Goal: Task Accomplishment & Management: Manage account settings

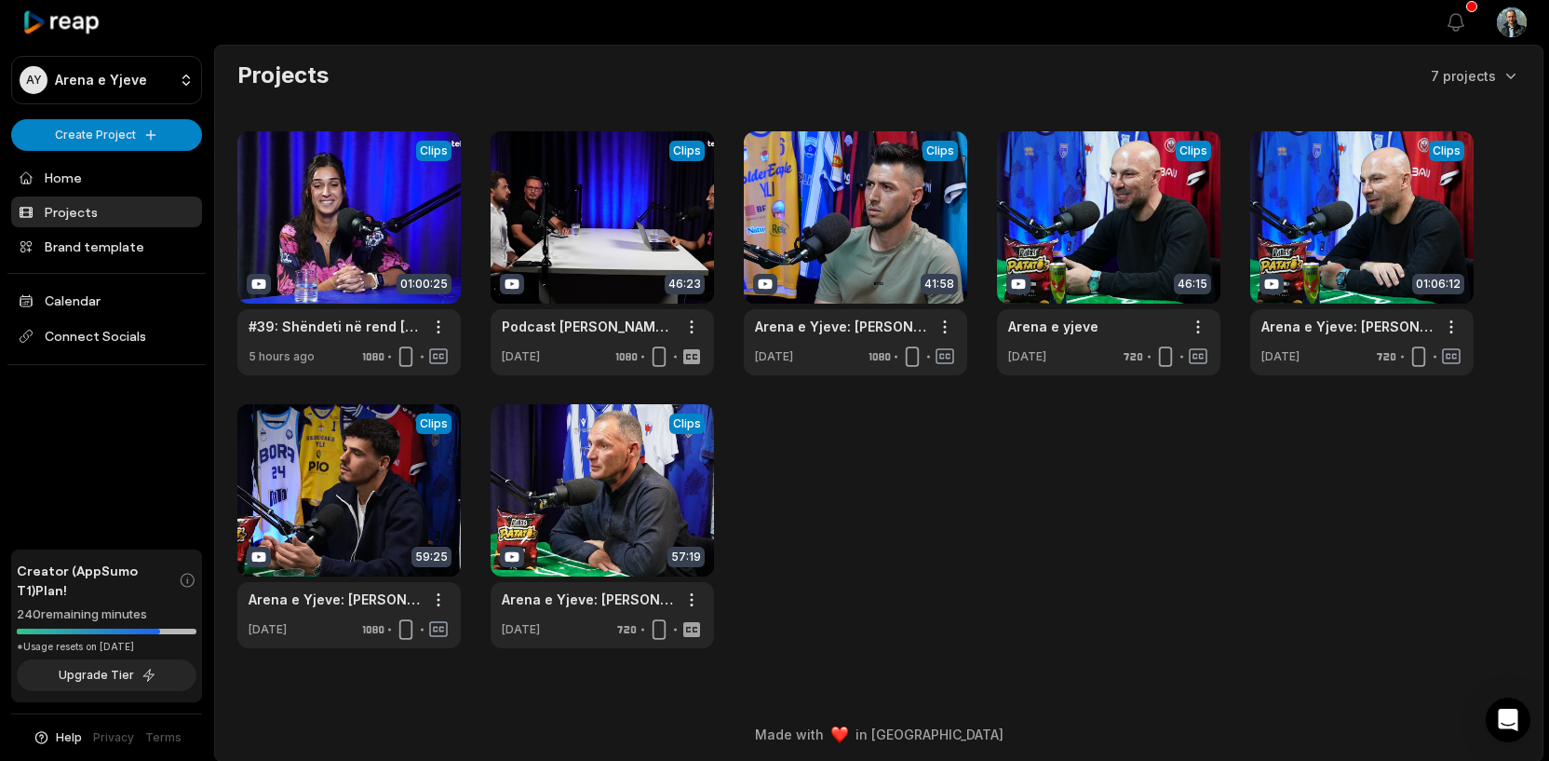
click at [1521, 20] on html "AY Arena e Yjeve Create Project Home Projects Brand template Calendar Connect S…" at bounding box center [774, 380] width 1549 height 761
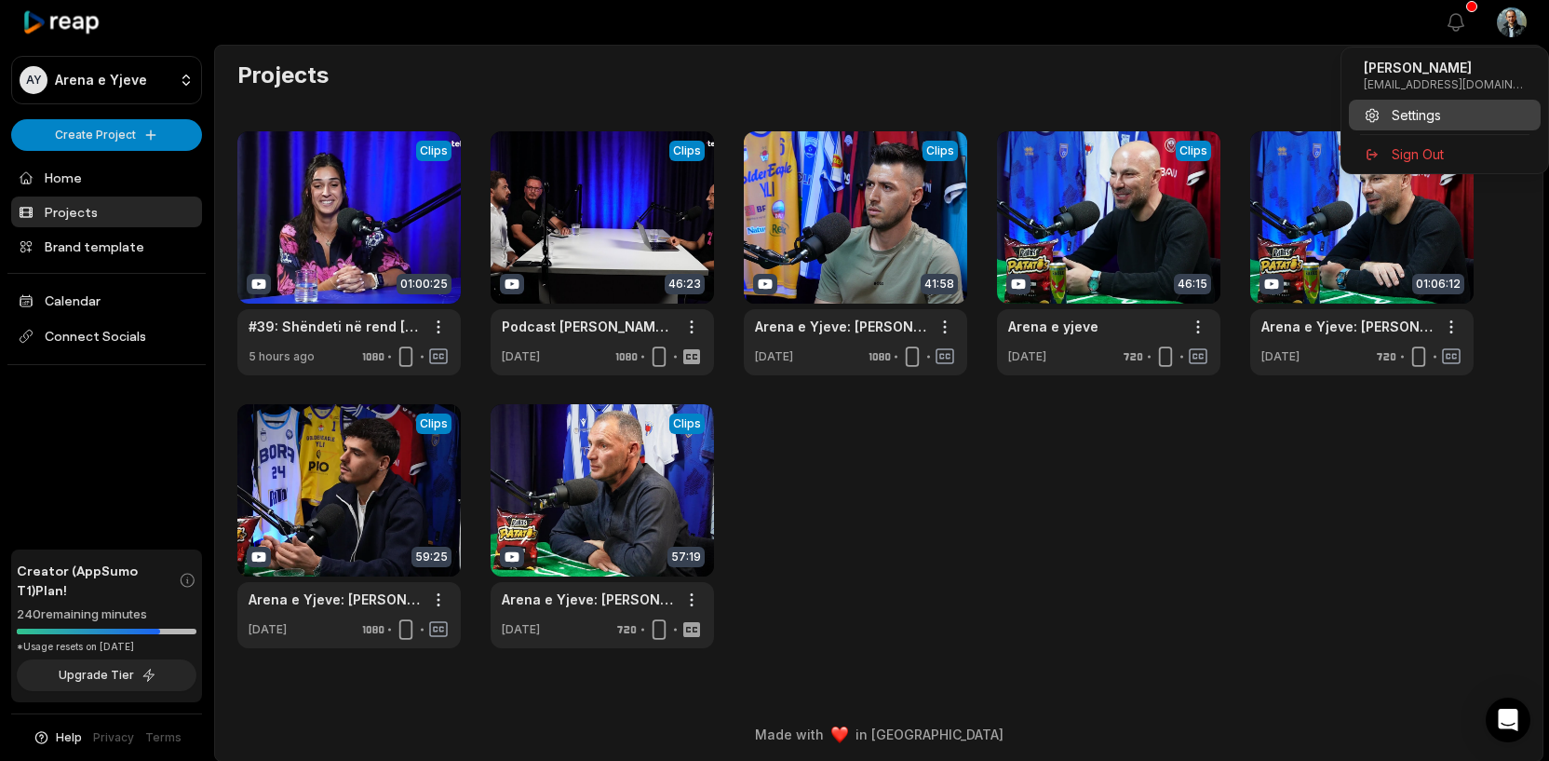
click at [1412, 111] on span "Settings" at bounding box center [1416, 115] width 49 height 20
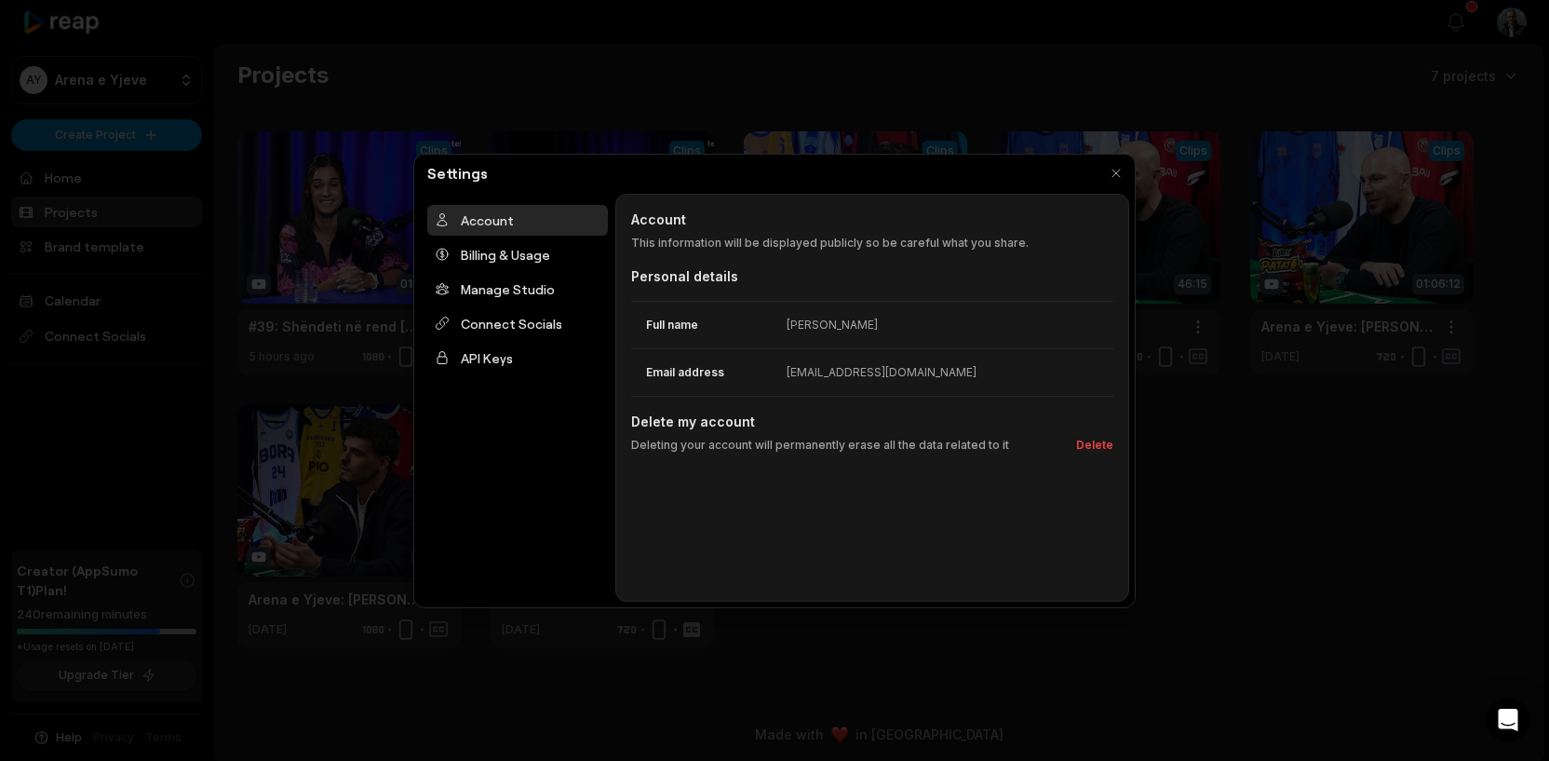
click at [843, 373] on div "[EMAIL_ADDRESS][DOMAIN_NAME]" at bounding box center [882, 372] width 190 height 17
click at [899, 375] on div "[EMAIL_ADDRESS][DOMAIN_NAME]" at bounding box center [882, 372] width 190 height 17
drag, startPoint x: 905, startPoint y: 375, endPoint x: 719, endPoint y: 375, distance: 186.2
click at [719, 375] on div "Email address [EMAIL_ADDRESS][DOMAIN_NAME]" at bounding box center [872, 371] width 482 height 47
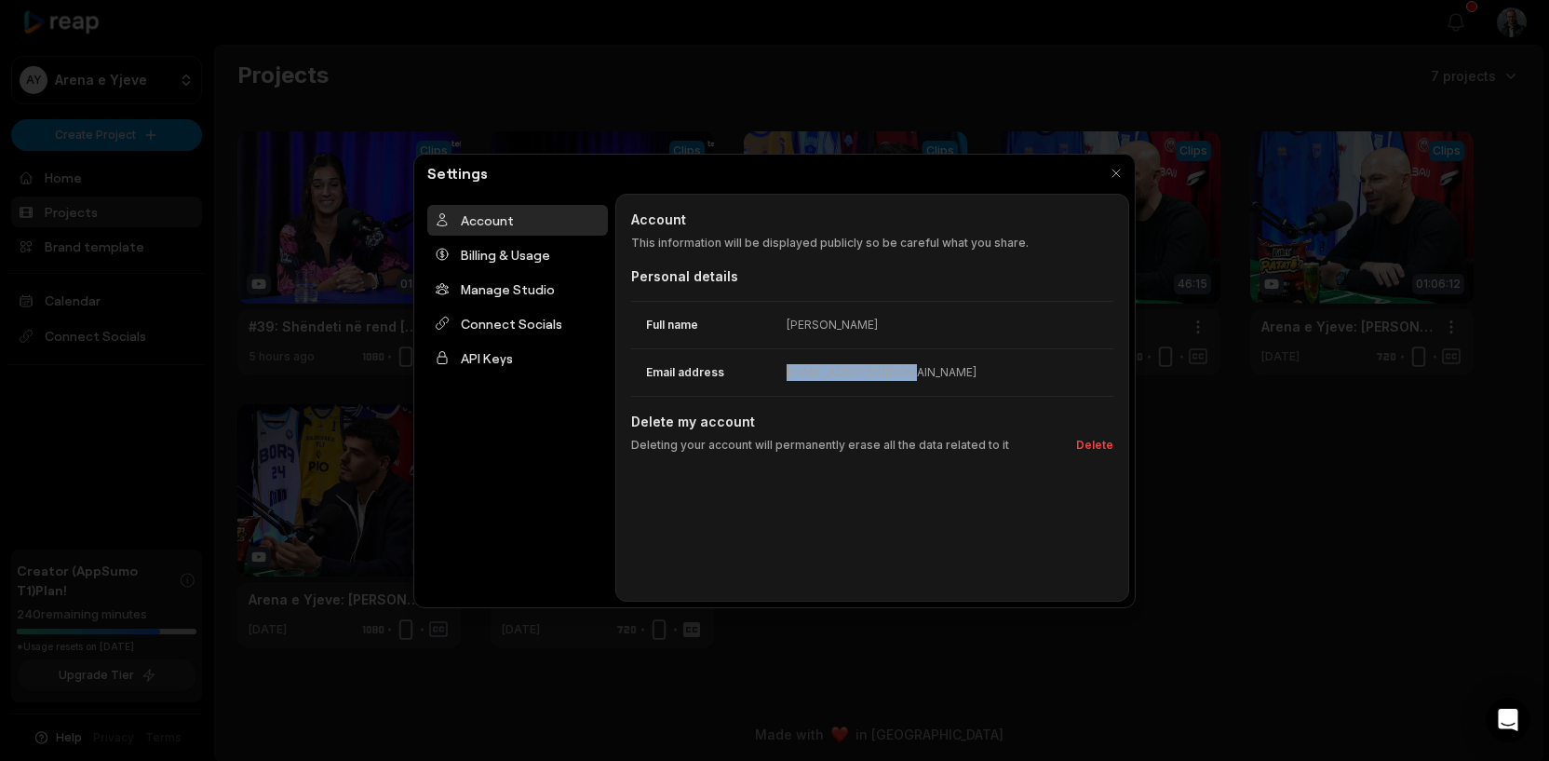
click at [719, 375] on dt "Email address" at bounding box center [708, 372] width 155 height 17
click at [491, 239] on div "Billing & Usage" at bounding box center [517, 254] width 181 height 31
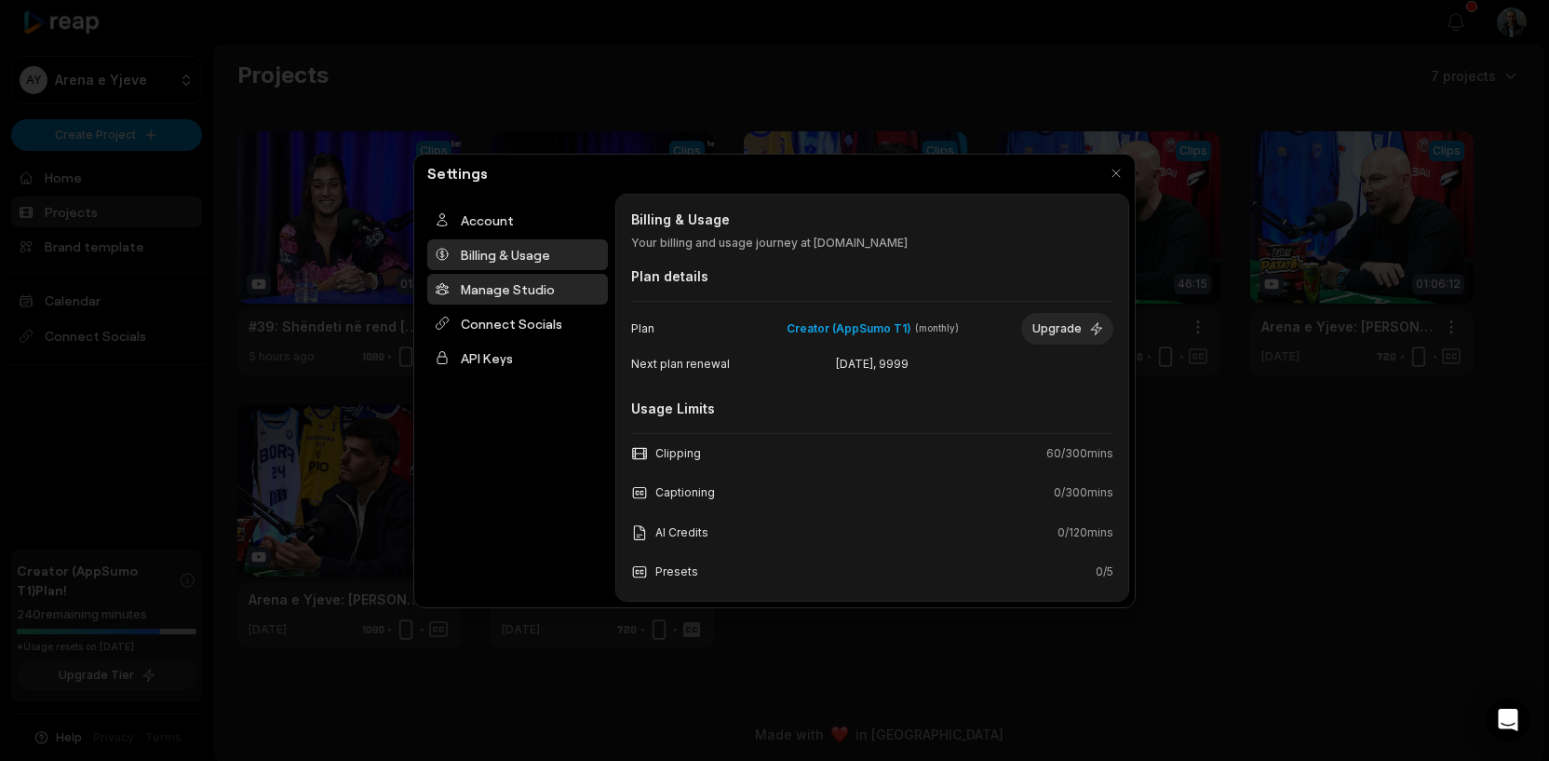
click at [492, 293] on div "Manage Studio" at bounding box center [517, 289] width 181 height 31
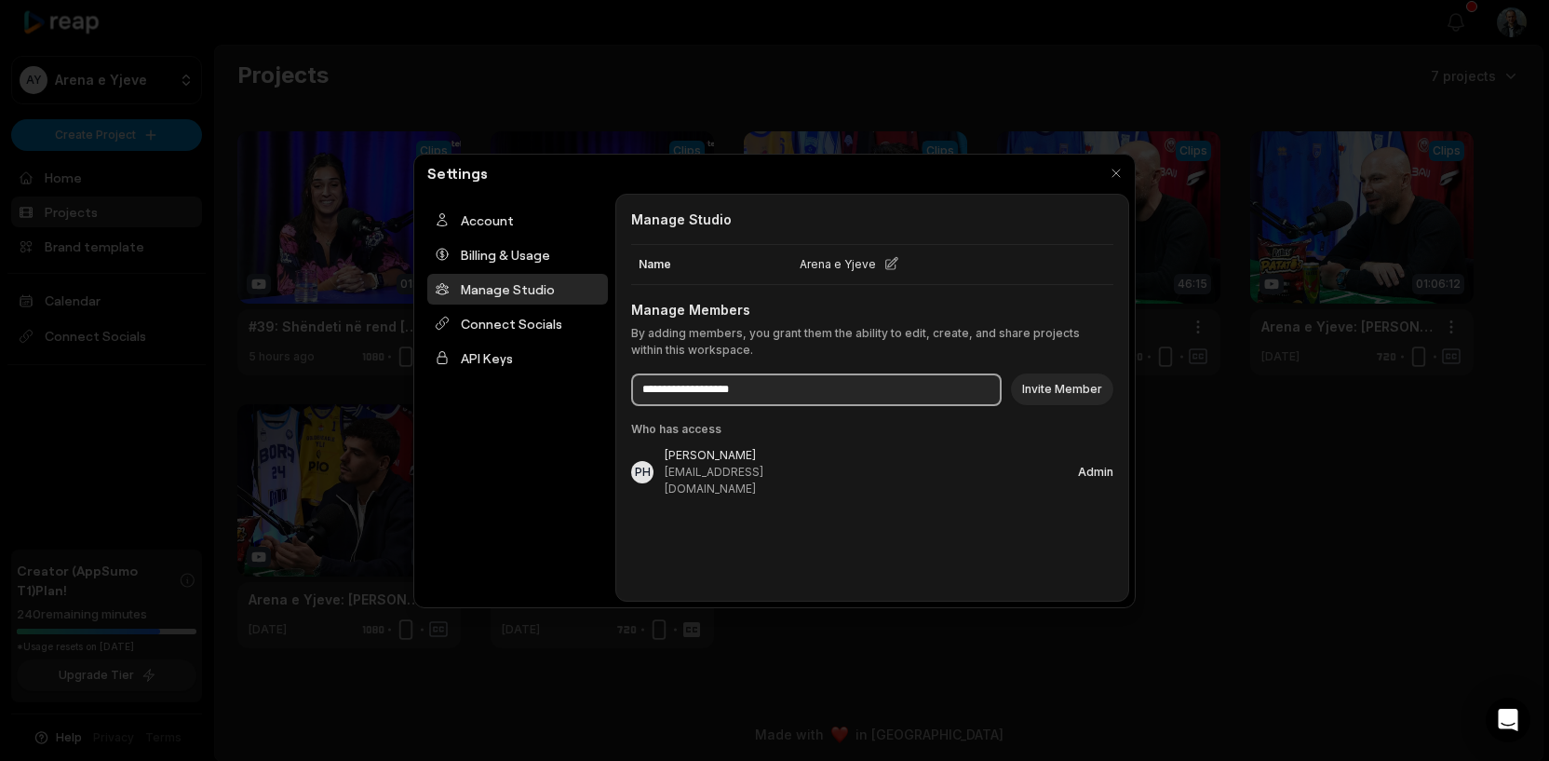
click at [800, 381] on input at bounding box center [816, 389] width 371 height 33
click at [797, 387] on input at bounding box center [816, 389] width 371 height 33
type input "**********"
click at [917, 439] on div "**********" at bounding box center [872, 398] width 514 height 408
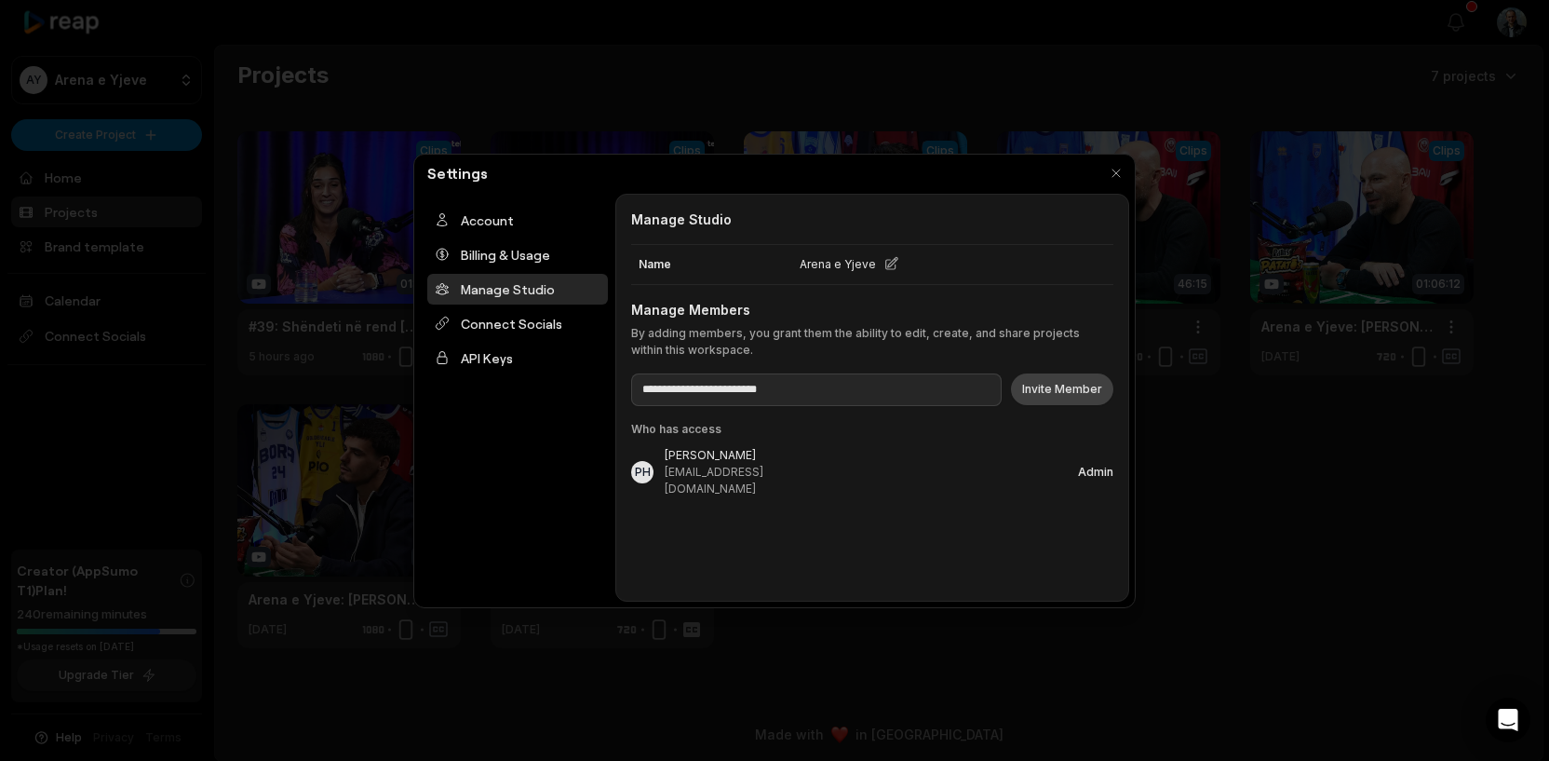
click at [1067, 388] on button "Invite Member" at bounding box center [1062, 389] width 102 height 32
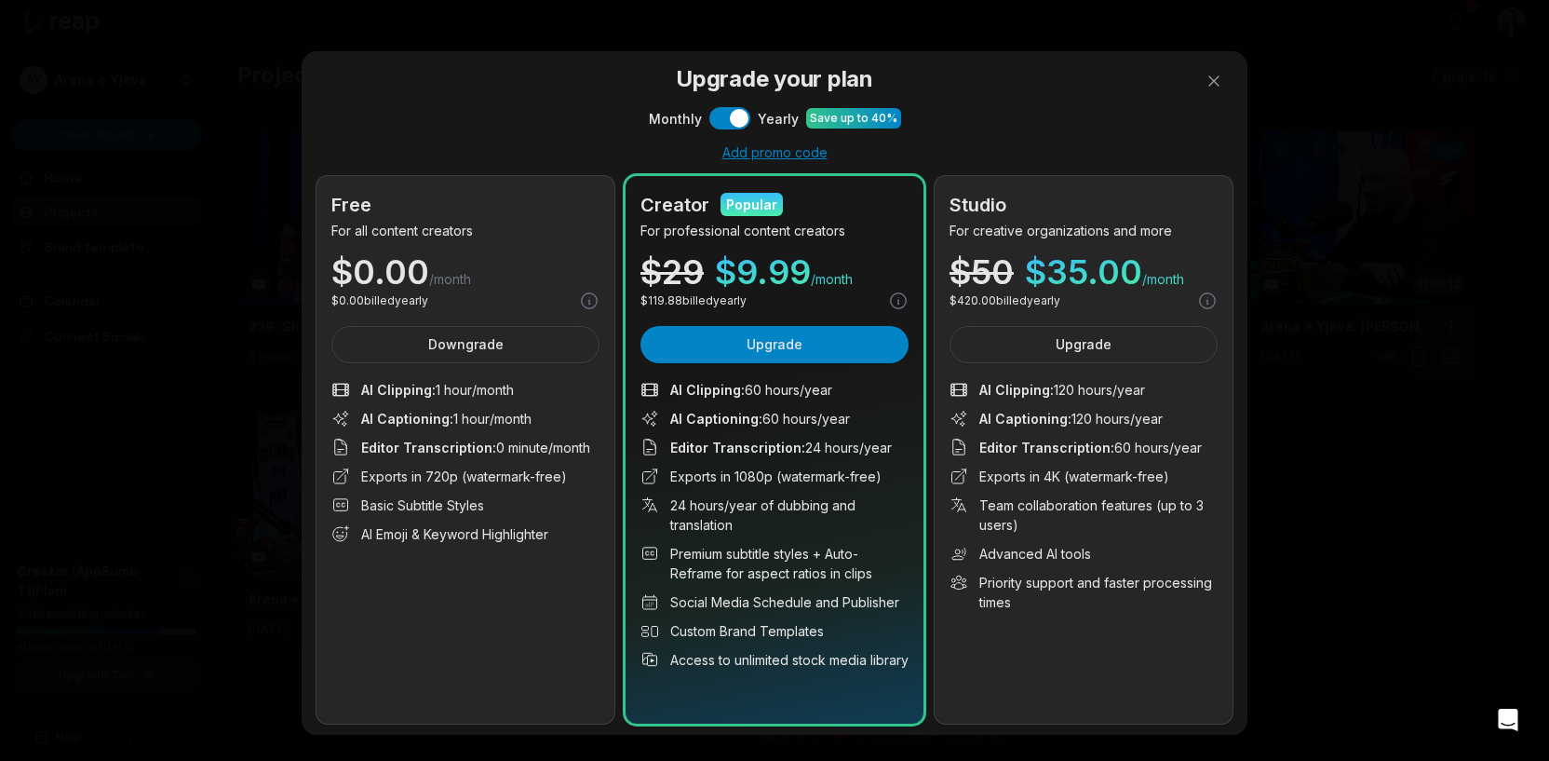
click at [1210, 81] on div at bounding box center [774, 380] width 1549 height 761
click at [1213, 78] on button at bounding box center [1214, 80] width 37 height 37
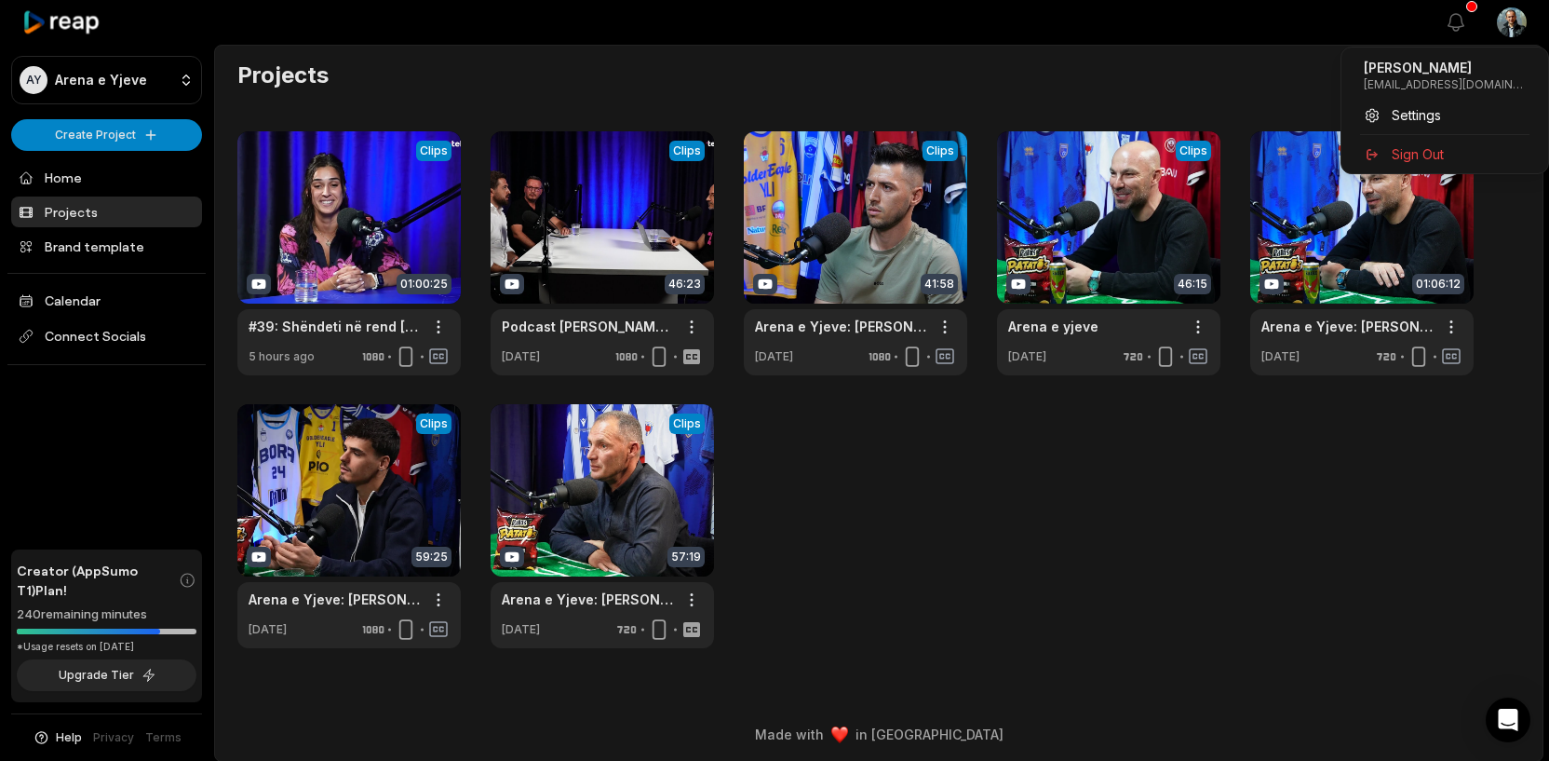
click at [1511, 27] on html "AY Arena e Yjeve Create Project Home Projects Brand template Calendar Connect S…" at bounding box center [774, 380] width 1549 height 761
click at [1418, 114] on span "Settings" at bounding box center [1416, 115] width 49 height 20
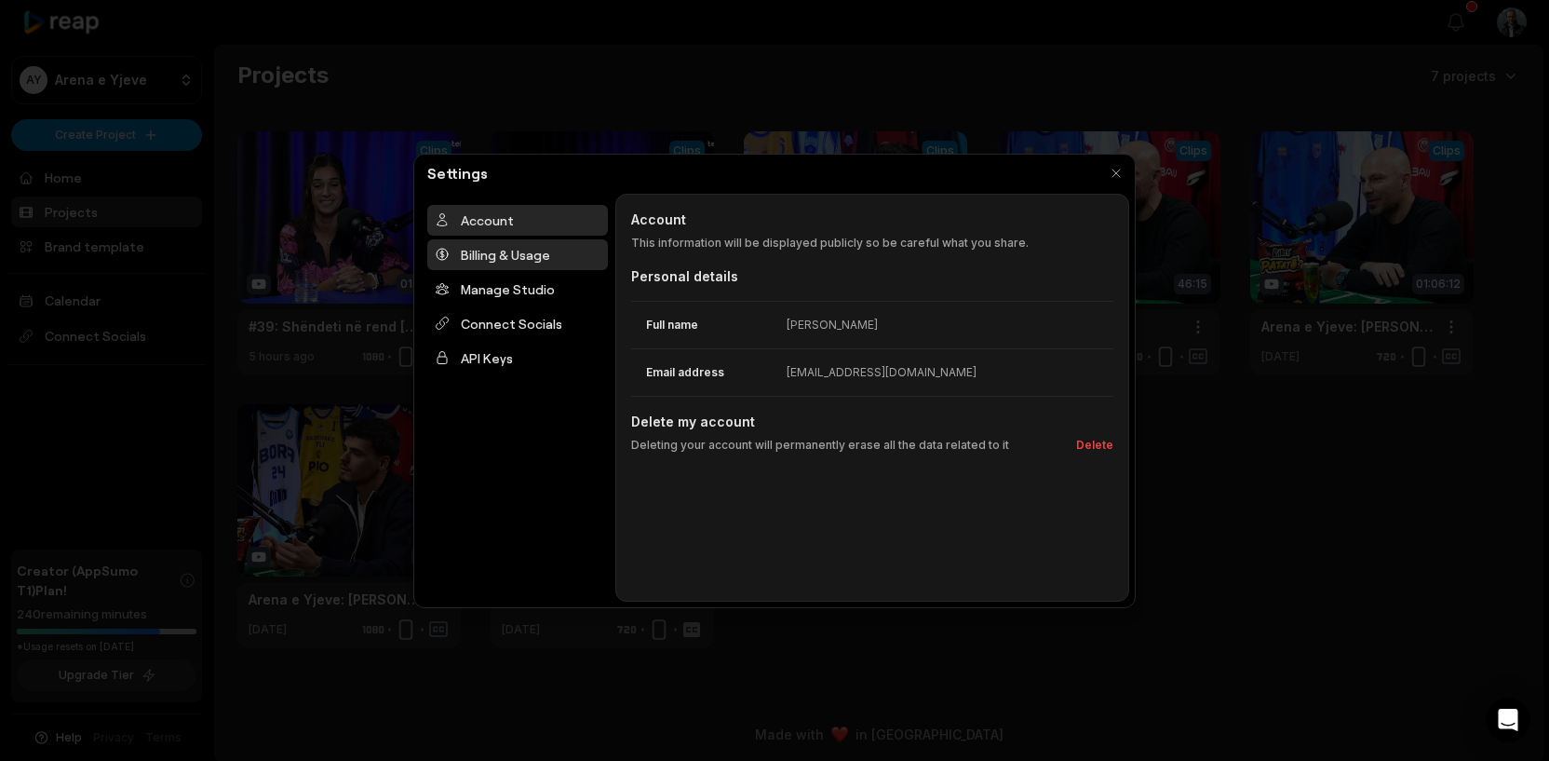
click at [463, 269] on div "Billing & Usage" at bounding box center [517, 254] width 181 height 31
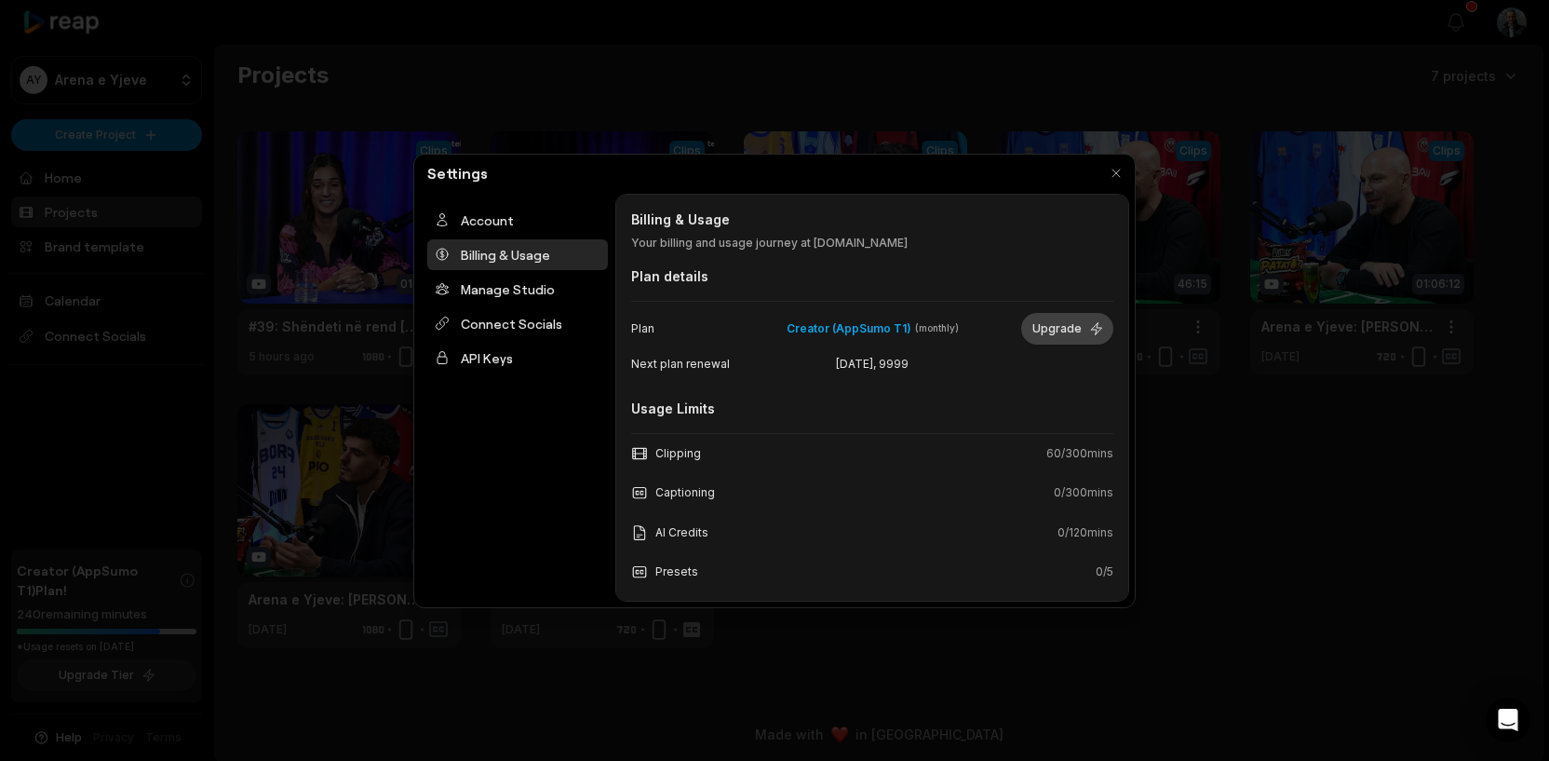
click at [1071, 325] on button "Upgrade" at bounding box center [1067, 329] width 92 height 32
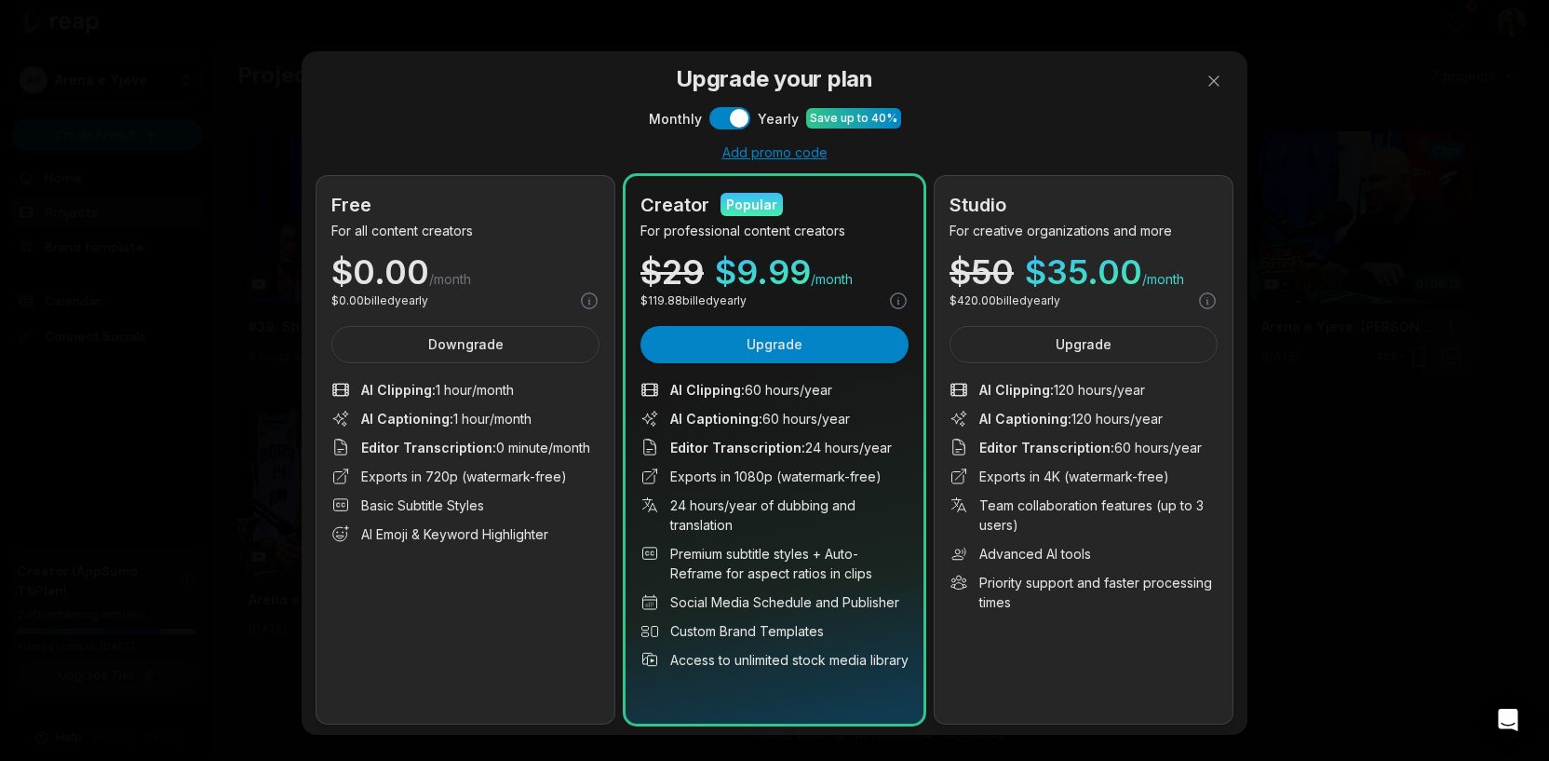
click at [1210, 84] on div at bounding box center [774, 380] width 1549 height 761
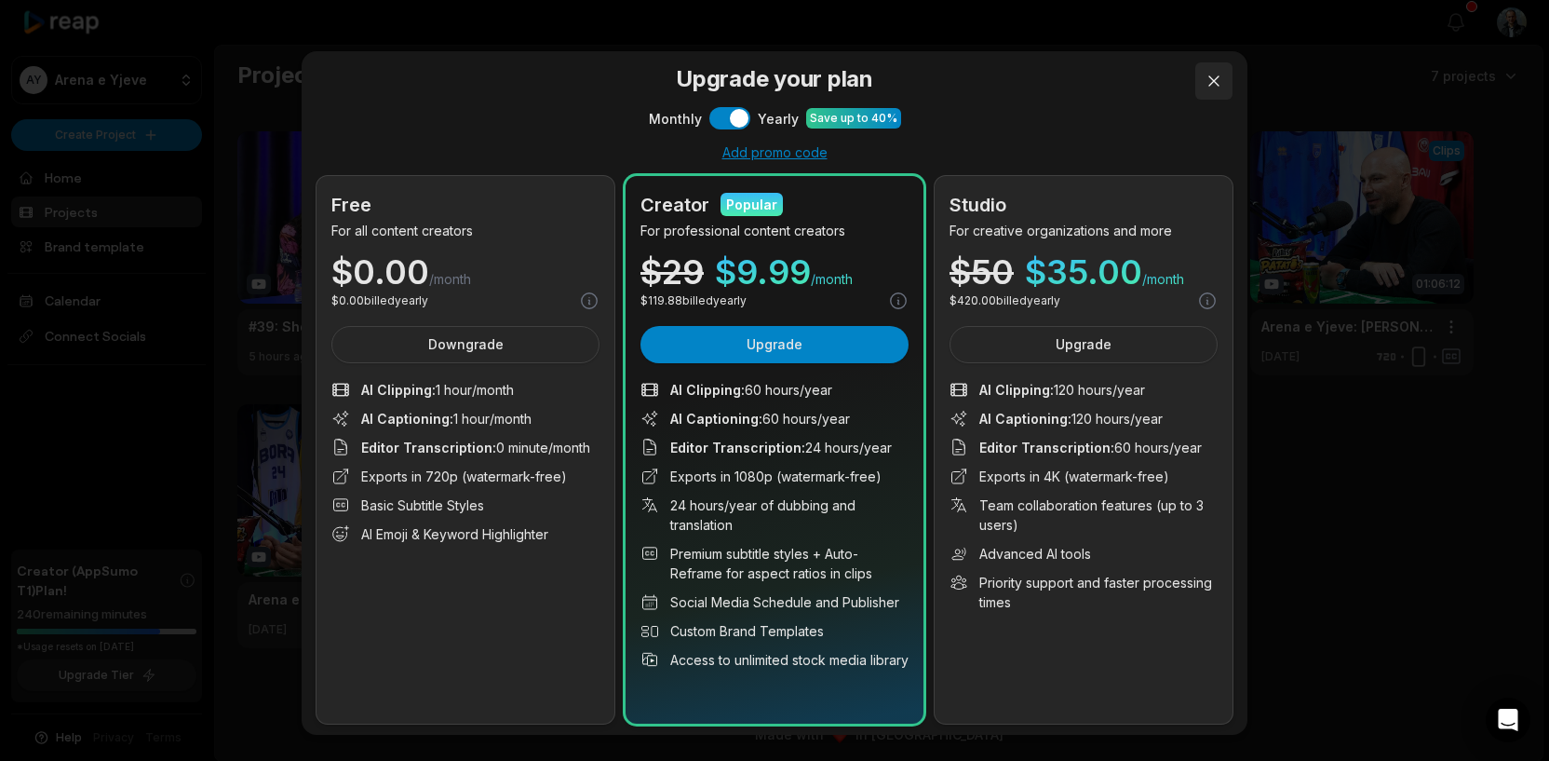
click at [1216, 74] on button at bounding box center [1214, 80] width 37 height 37
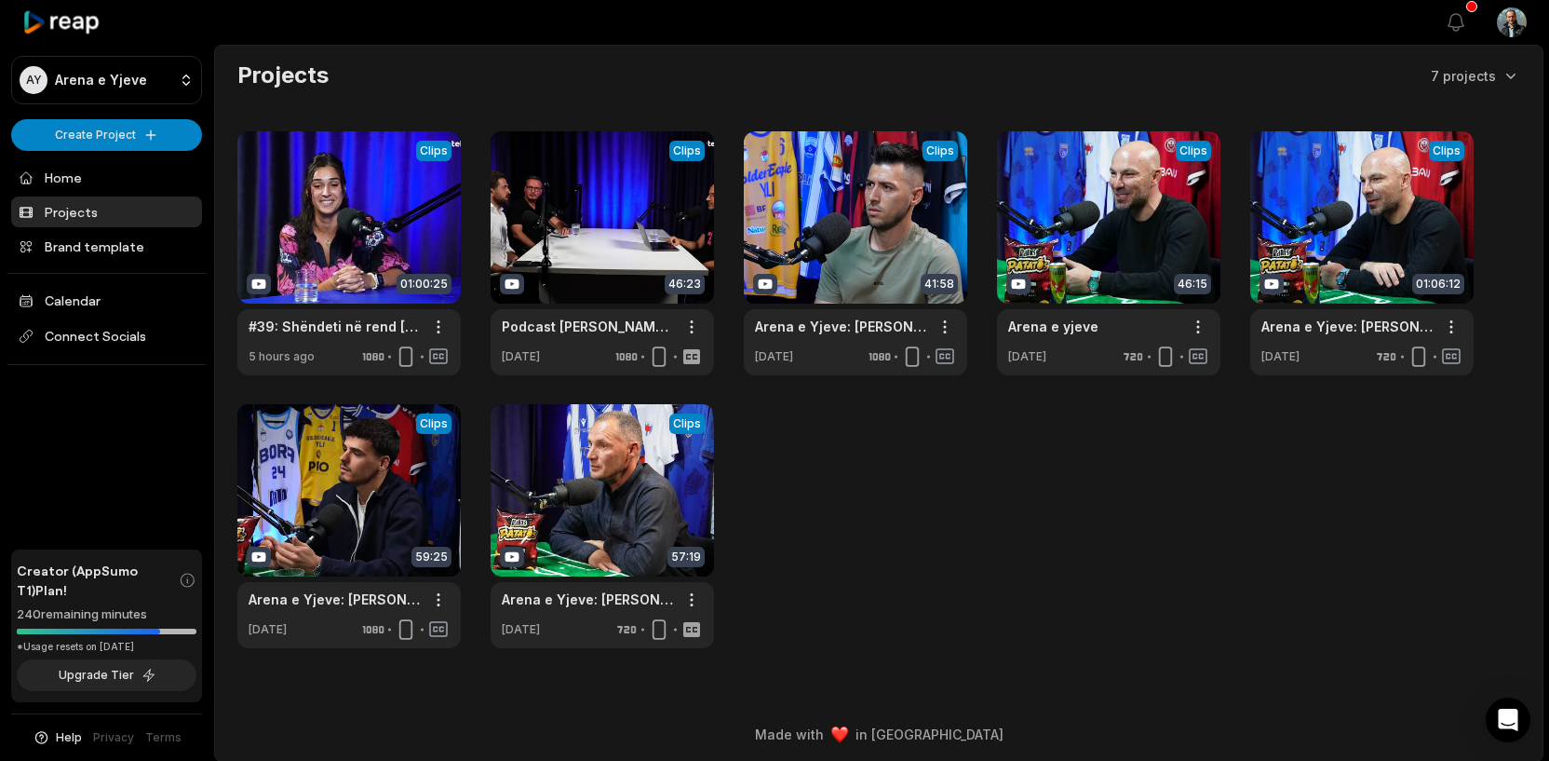
click at [1503, 22] on html "AY Arena e Yjeve Create Project Home Projects Brand template Calendar Connect S…" at bounding box center [774, 380] width 1549 height 761
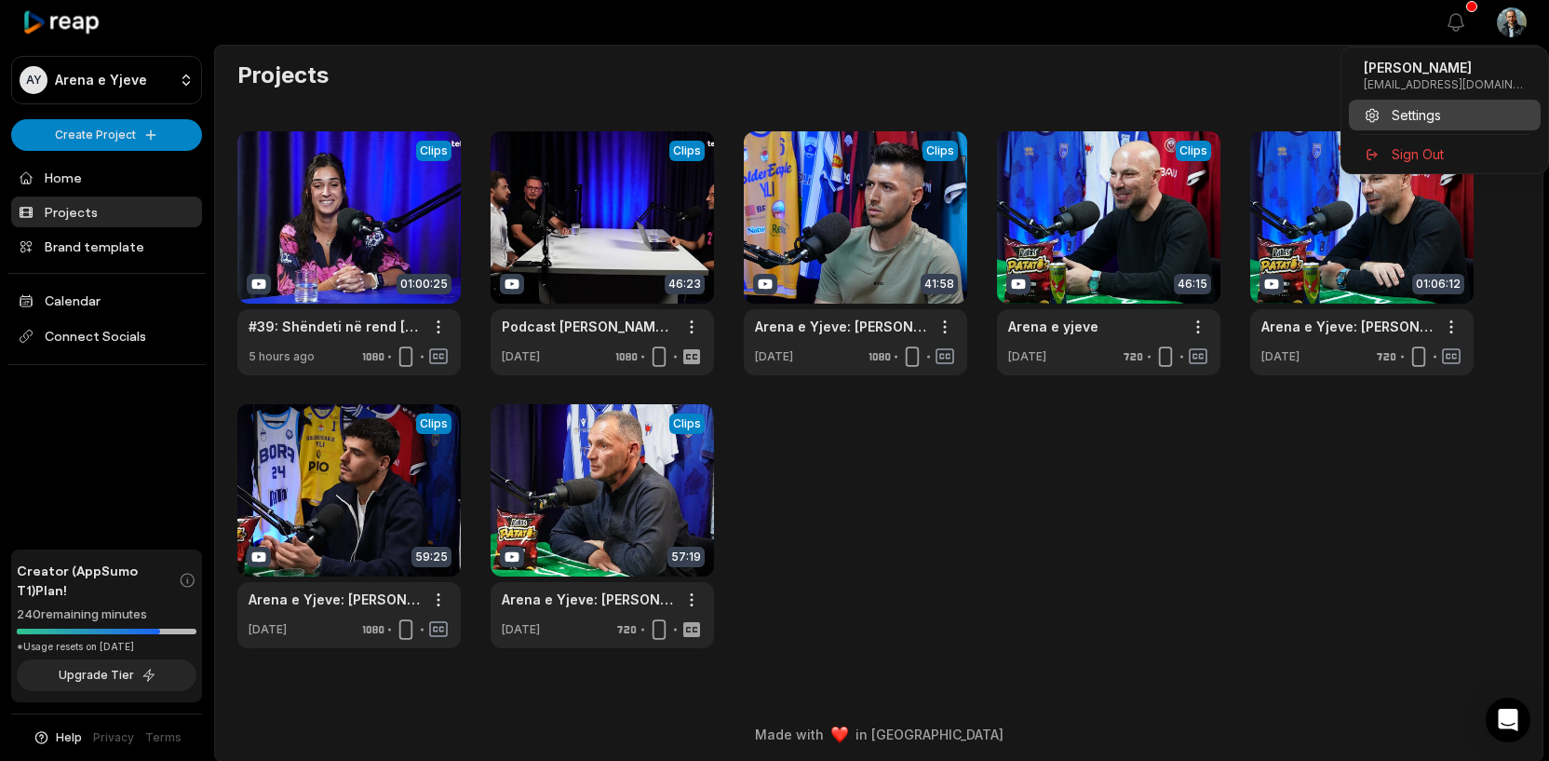
click at [1430, 115] on span "Settings" at bounding box center [1416, 115] width 49 height 20
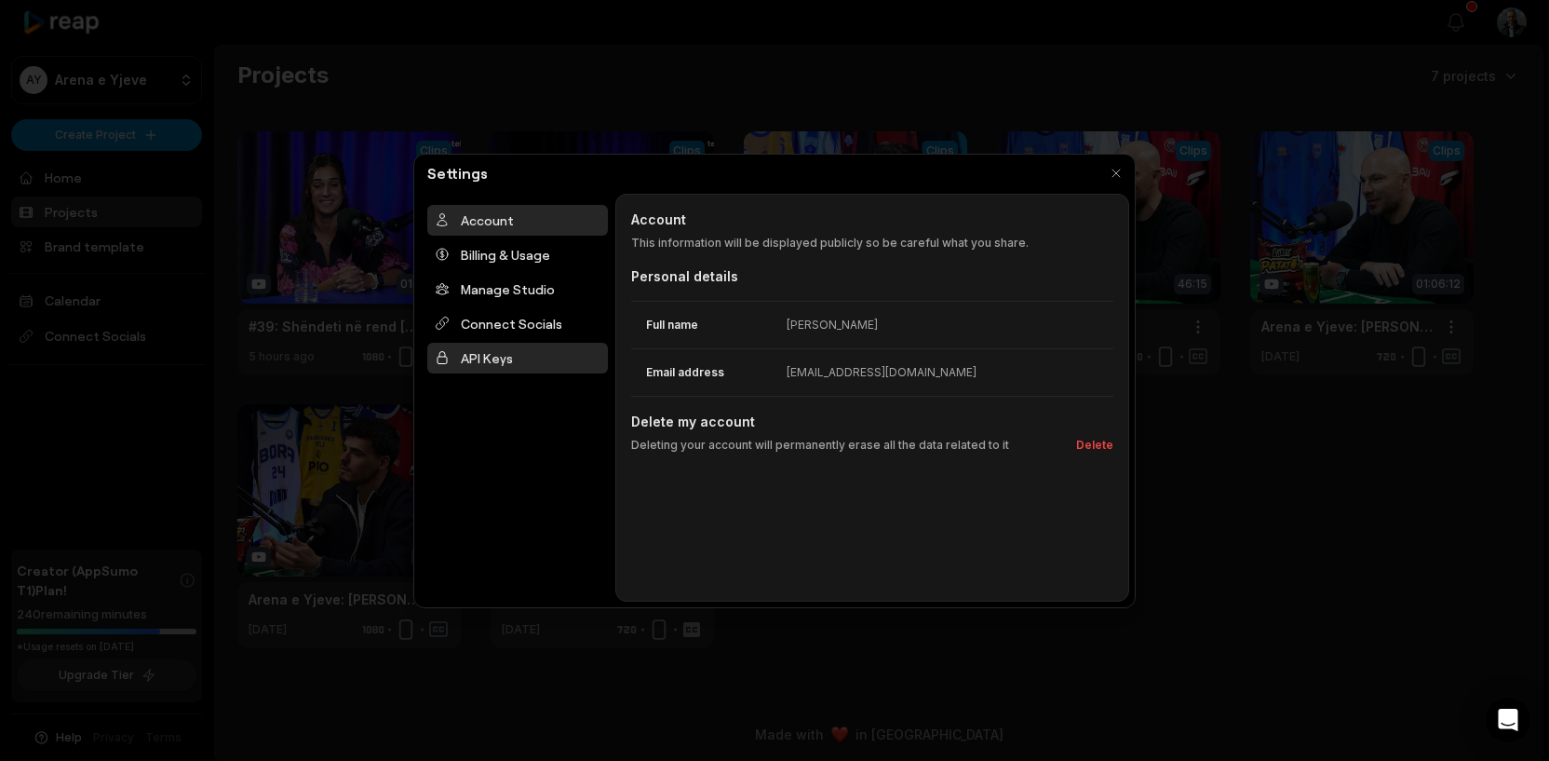
click at [507, 350] on div "API Keys" at bounding box center [517, 358] width 181 height 31
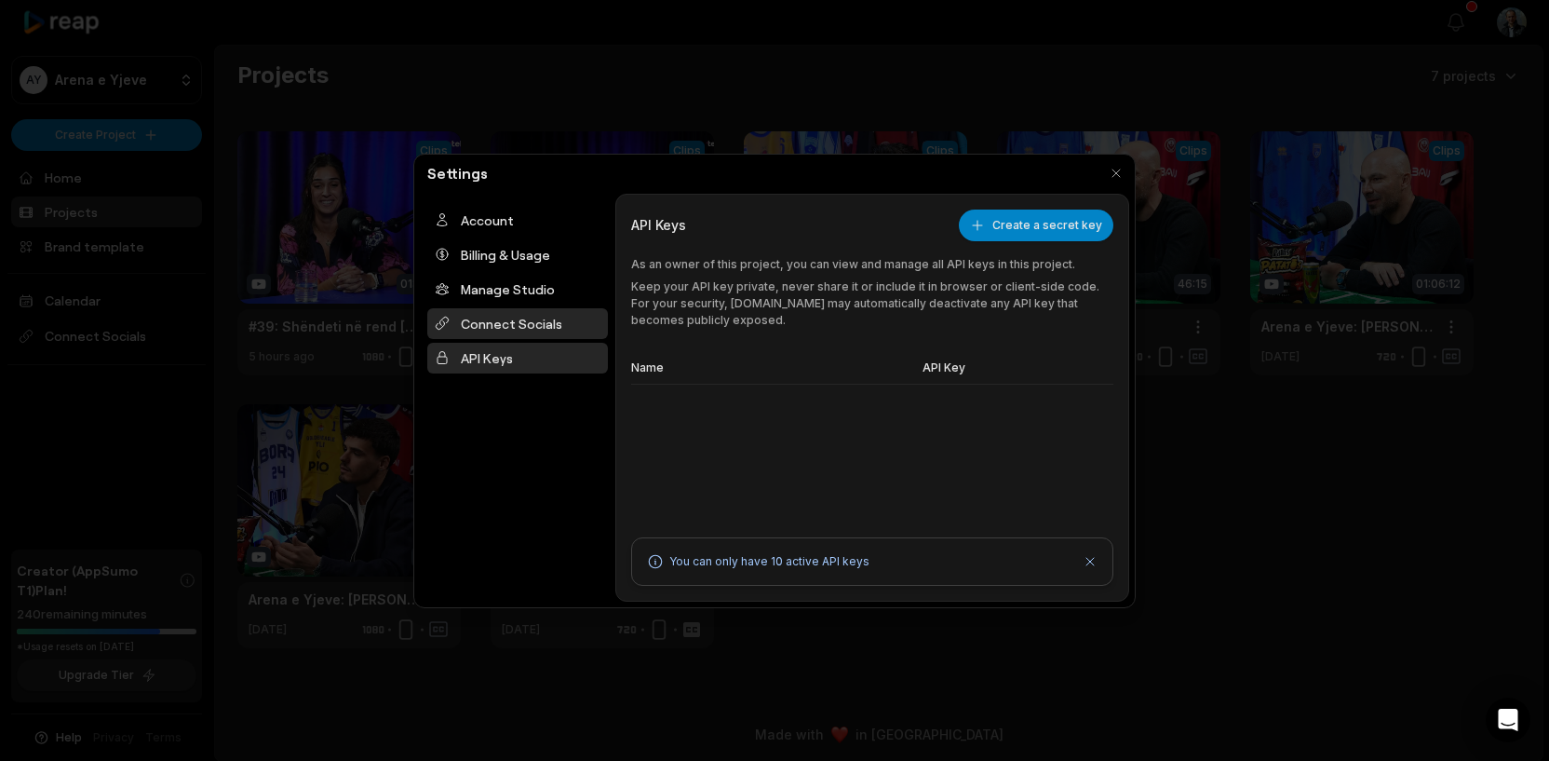
click at [507, 325] on div "Connect Socials" at bounding box center [517, 323] width 181 height 31
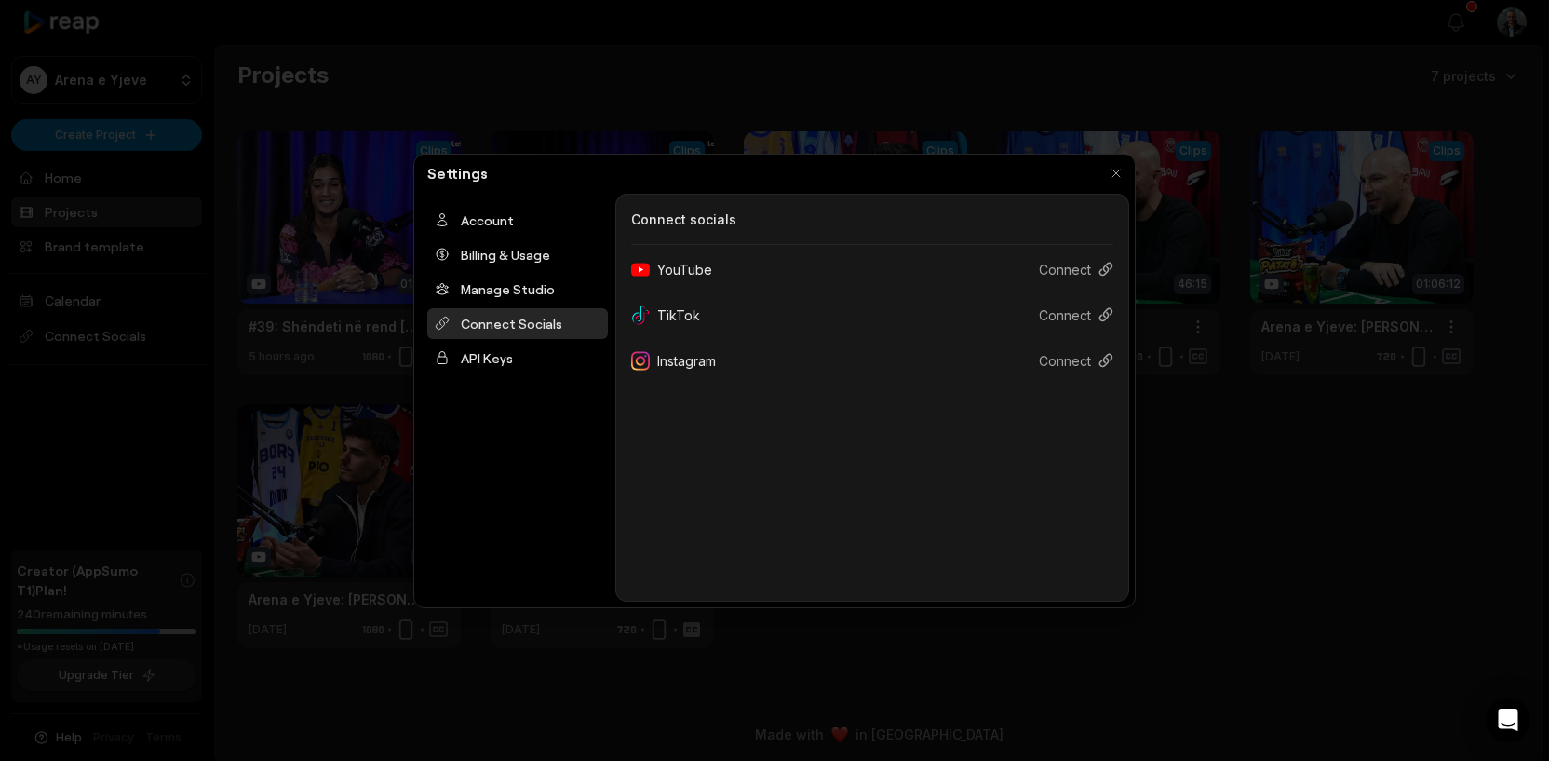
click at [494, 271] on ul "Account Billing & Usage Manage Studio Connect Socials API Keys" at bounding box center [517, 289] width 181 height 169
click at [495, 284] on div "Manage Studio" at bounding box center [517, 289] width 181 height 31
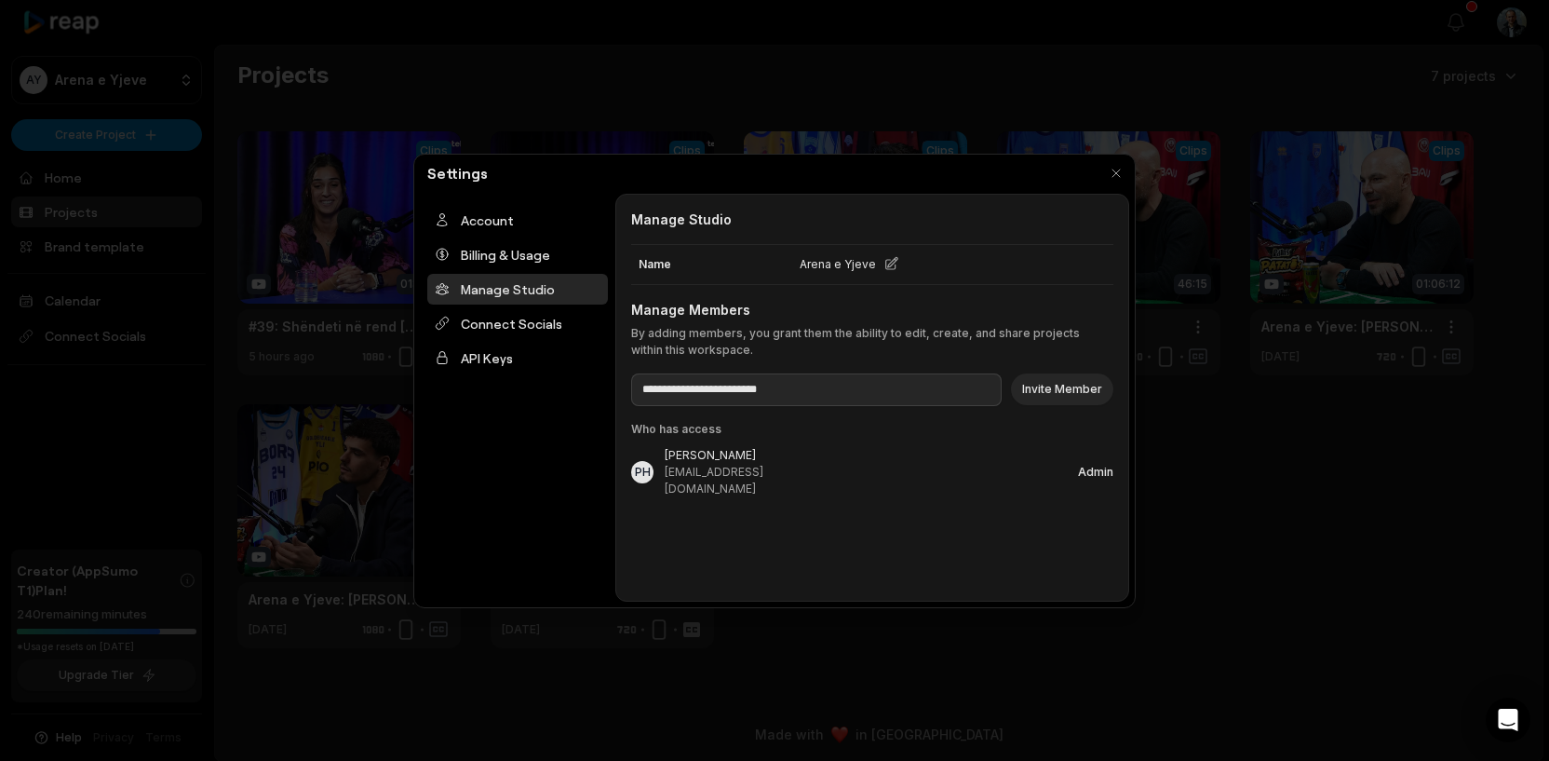
click at [651, 464] on div "PH" at bounding box center [642, 472] width 22 height 22
click at [716, 464] on div "[EMAIL_ADDRESS][DOMAIN_NAME]" at bounding box center [723, 481] width 116 height 34
click at [713, 330] on p "By adding members, you grant them the ability to edit, create, and share projec…" at bounding box center [872, 342] width 482 height 34
click at [889, 264] on icon at bounding box center [892, 263] width 16 height 15
click at [1076, 264] on button "Cancel" at bounding box center [1080, 264] width 38 height 17
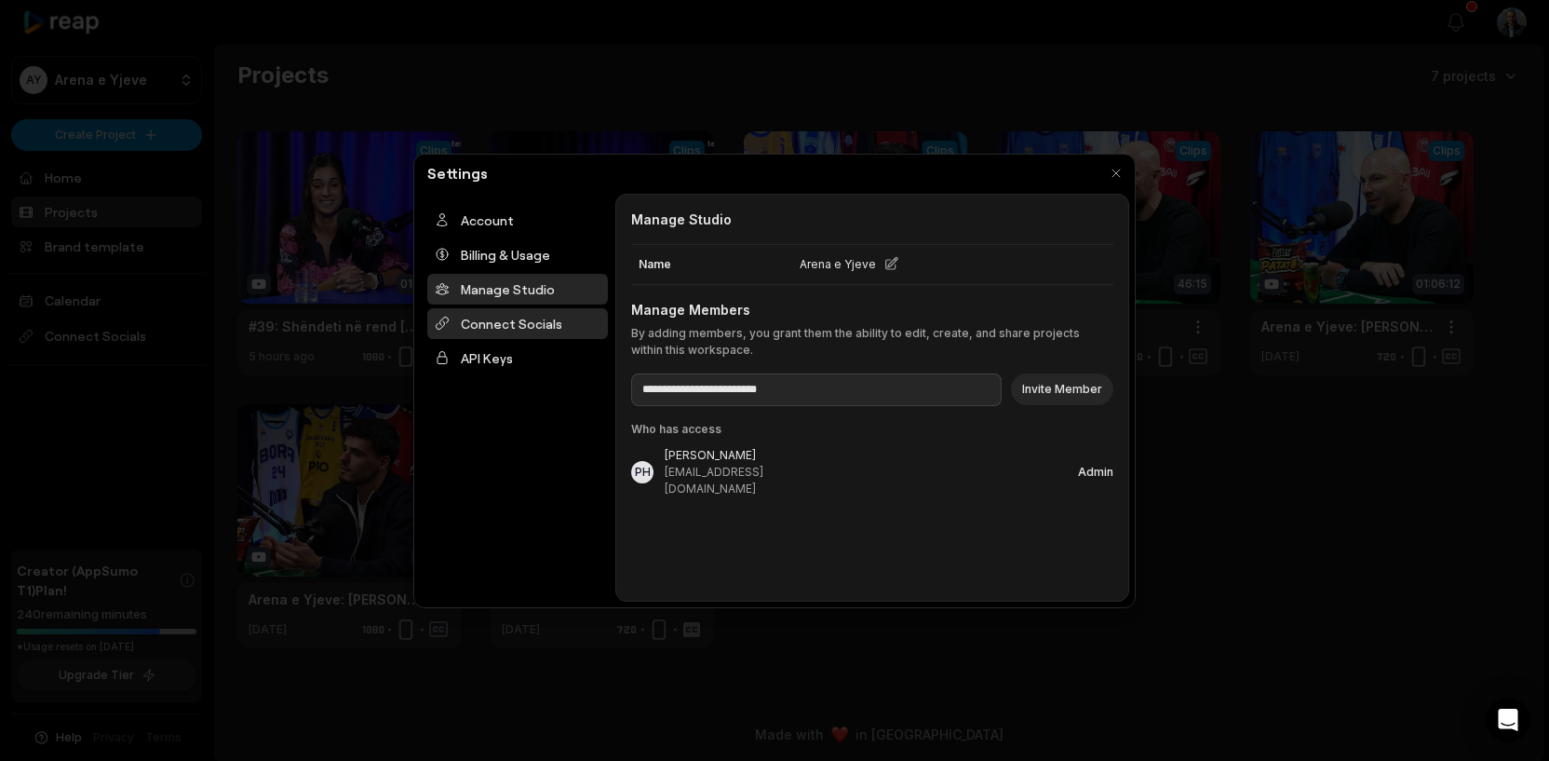
click at [476, 326] on div "Connect Socials" at bounding box center [517, 323] width 181 height 31
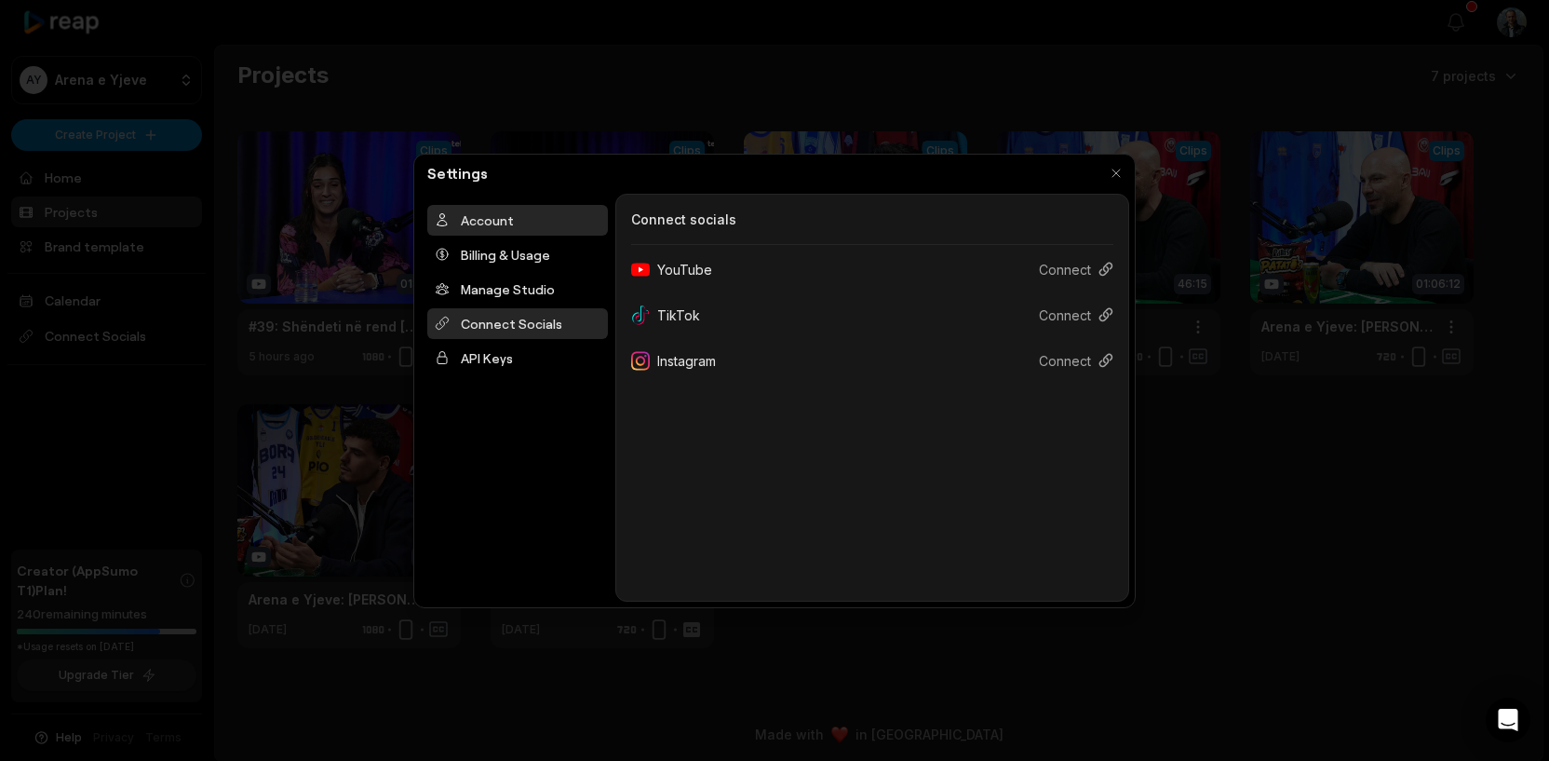
click at [480, 211] on div "Account" at bounding box center [517, 220] width 181 height 31
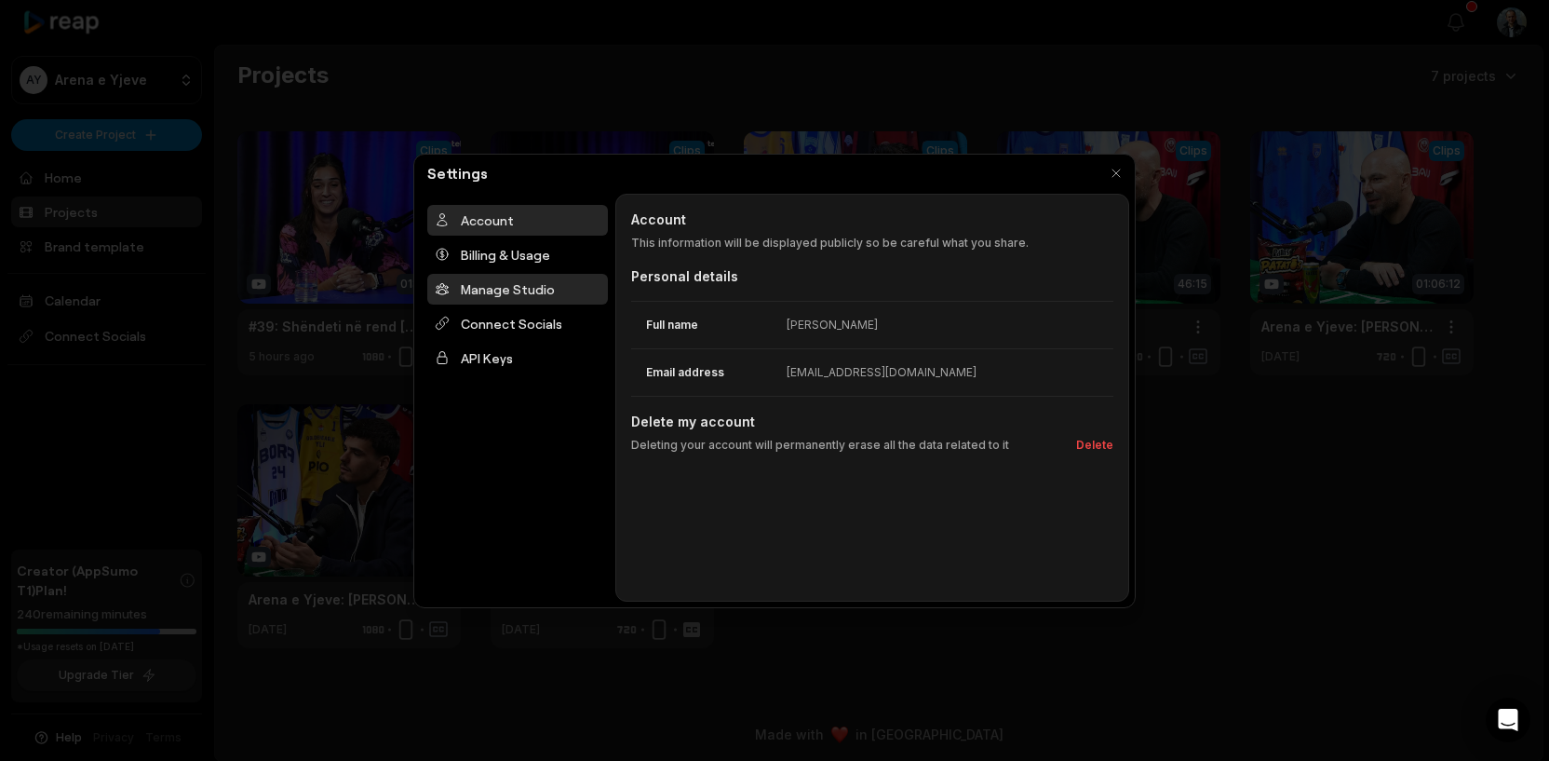
click at [507, 288] on div "Manage Studio" at bounding box center [517, 289] width 181 height 31
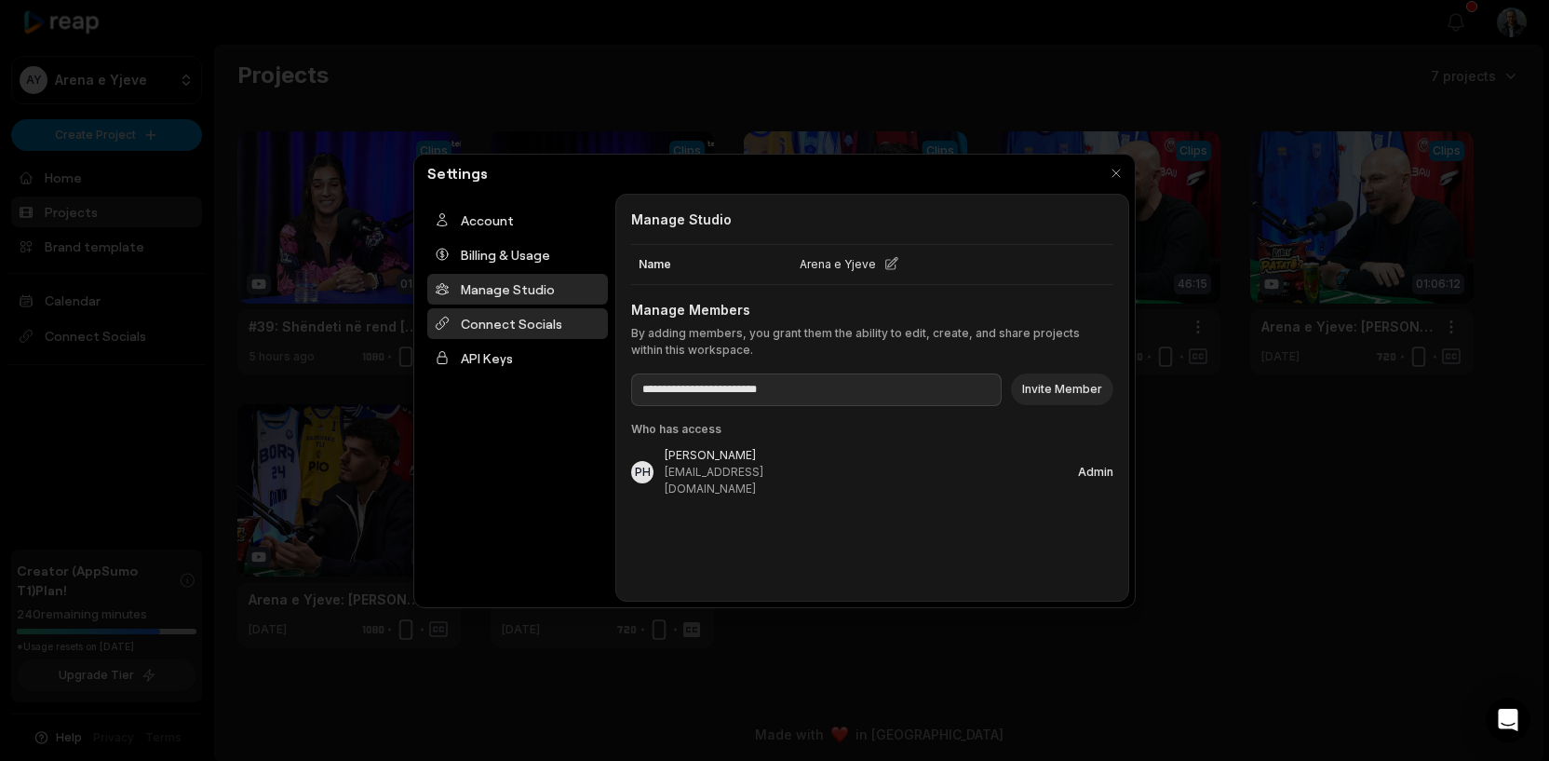
click at [513, 323] on div "Connect Socials" at bounding box center [517, 323] width 181 height 31
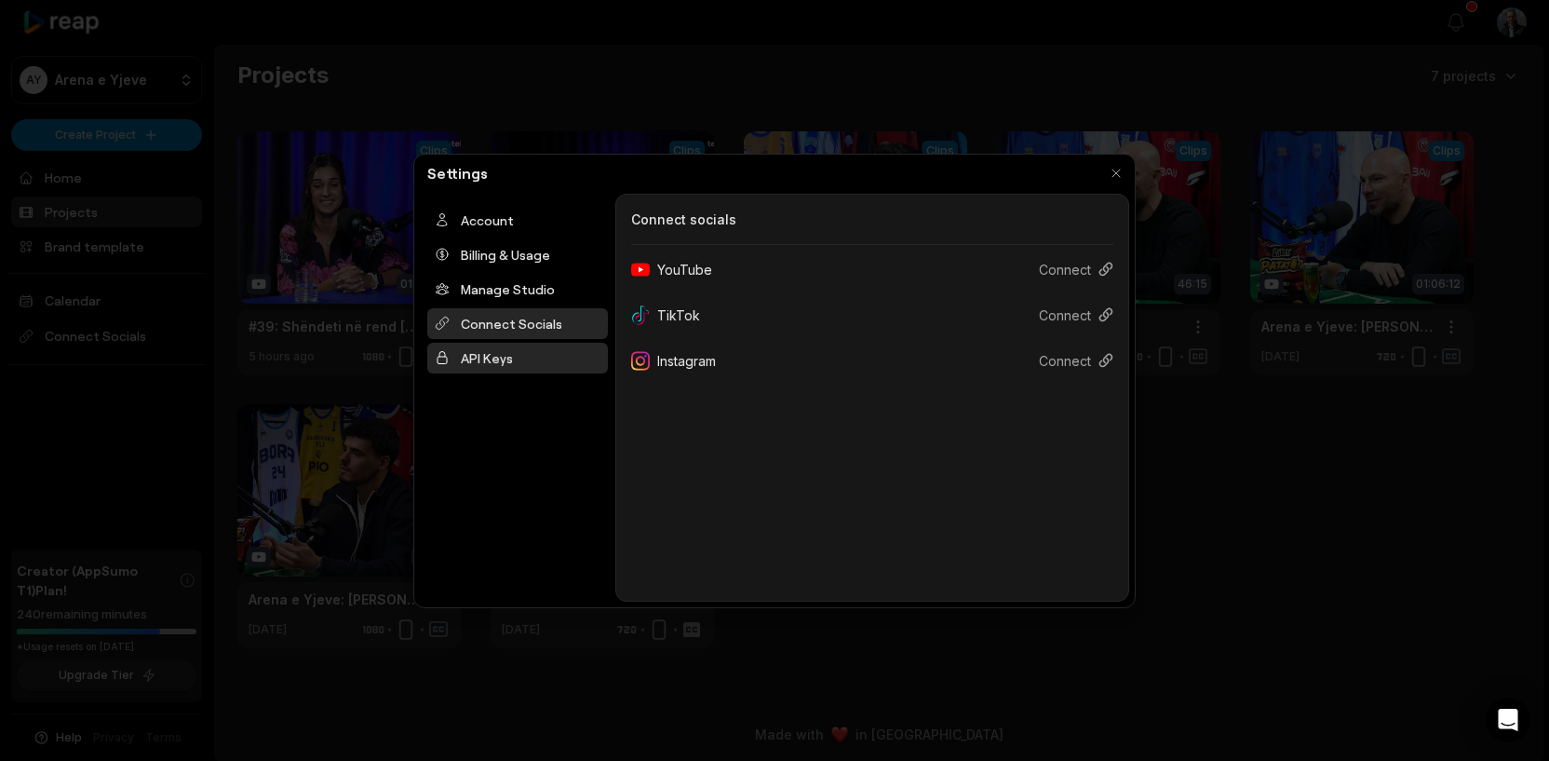
click at [494, 358] on div "API Keys" at bounding box center [517, 358] width 181 height 31
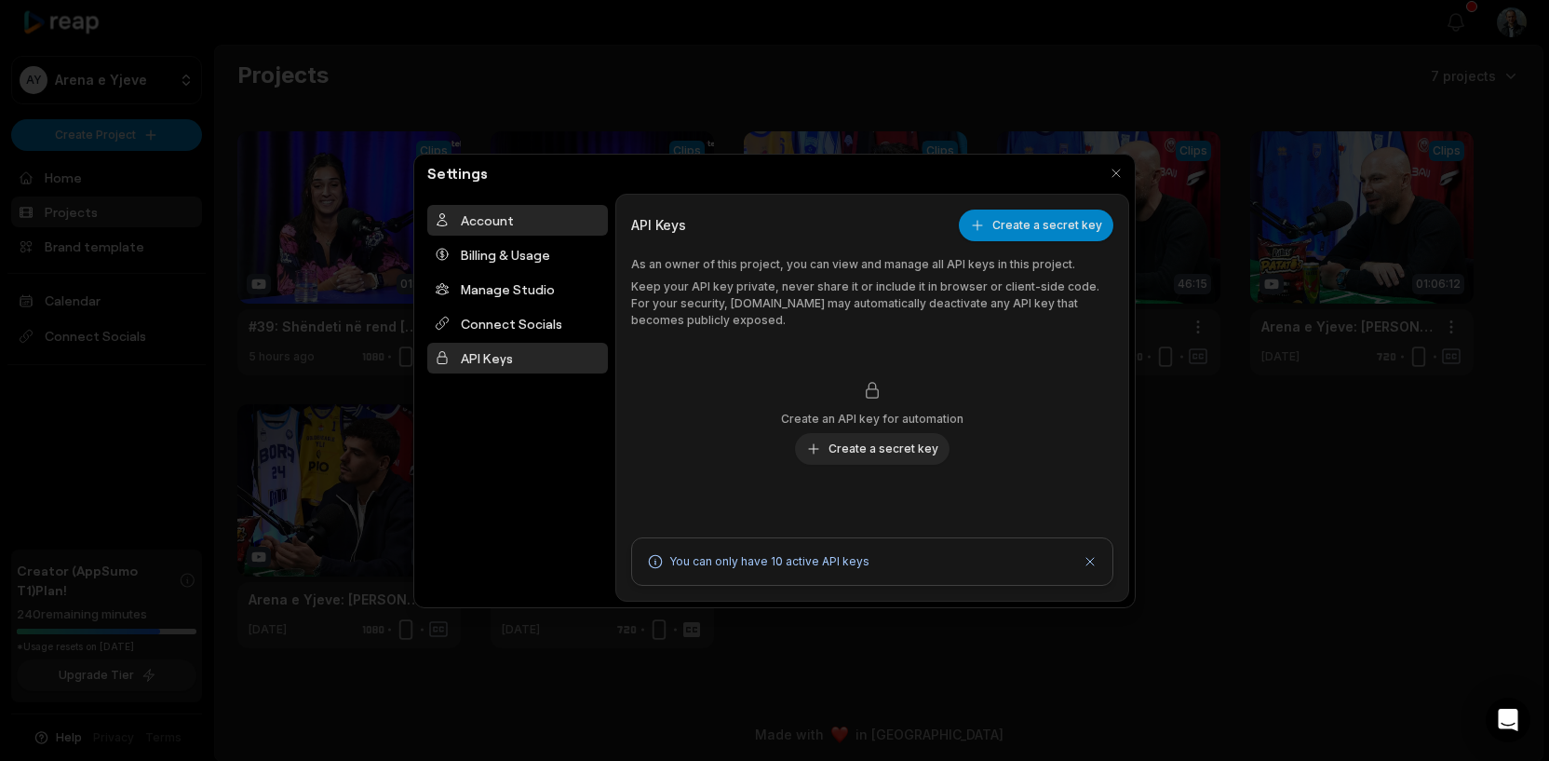
click at [492, 222] on div "Account" at bounding box center [517, 220] width 181 height 31
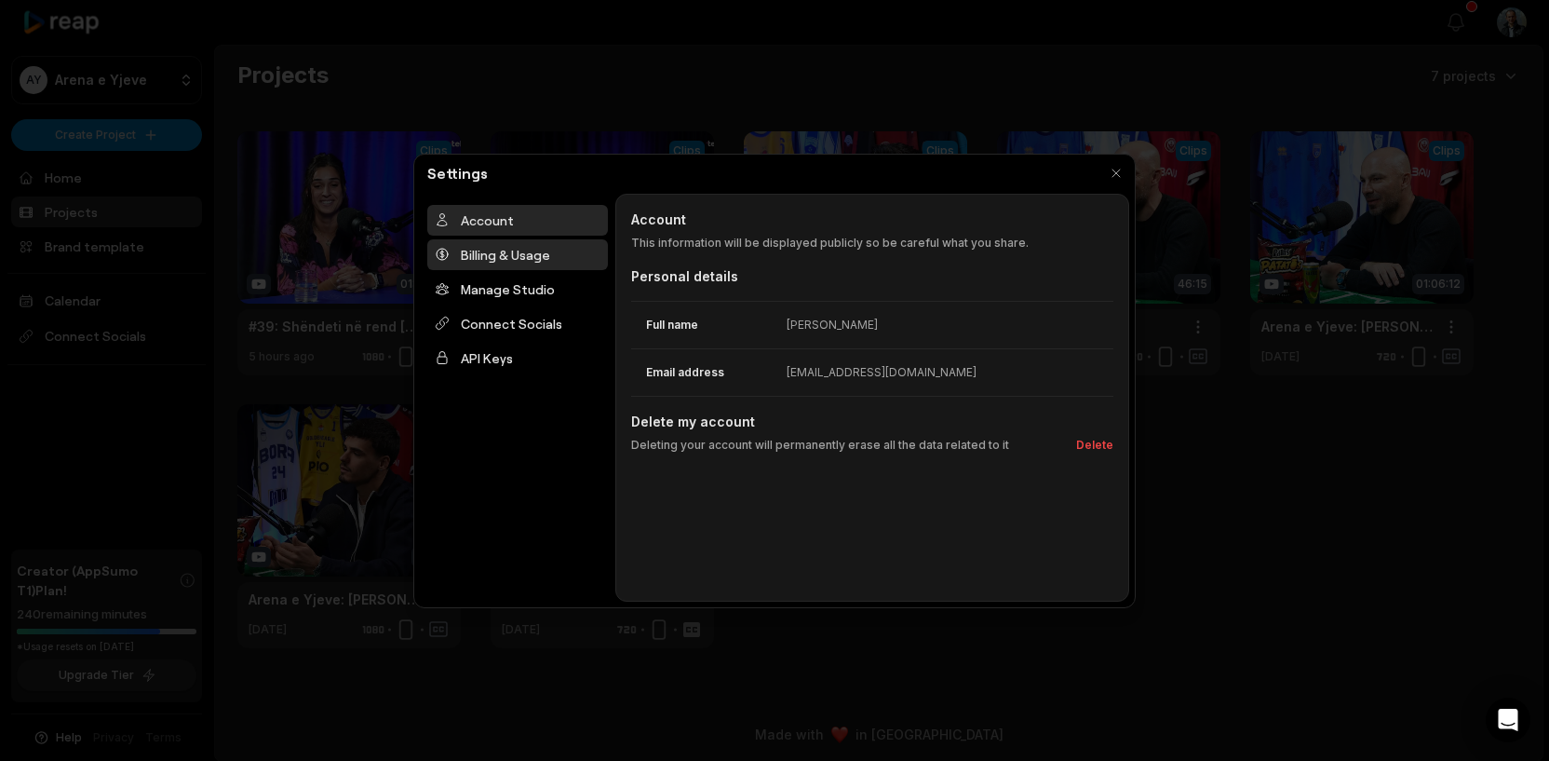
click at [493, 263] on div "Billing & Usage" at bounding box center [517, 254] width 181 height 31
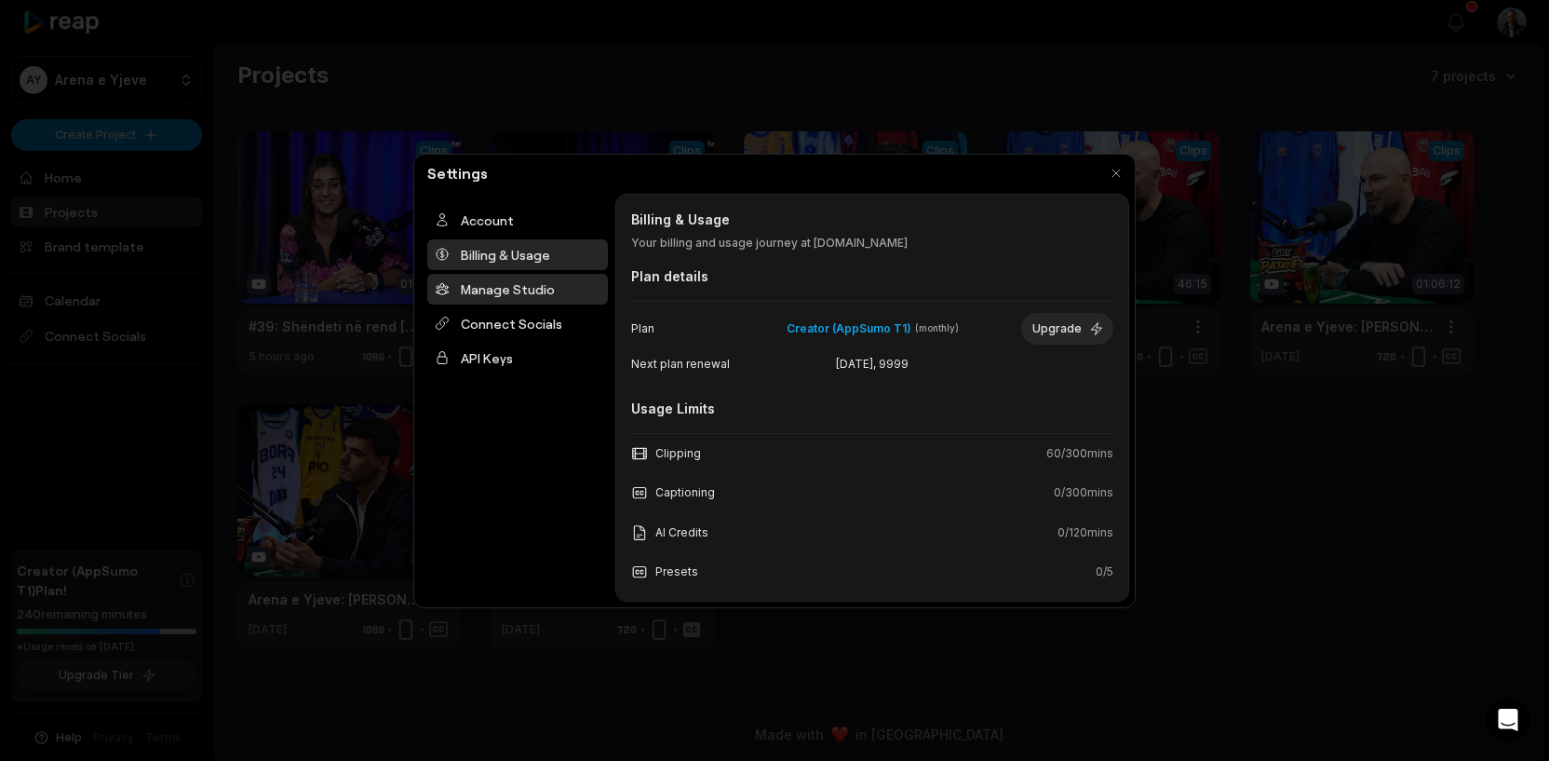
click at [493, 288] on div "Manage Studio" at bounding box center [517, 289] width 181 height 31
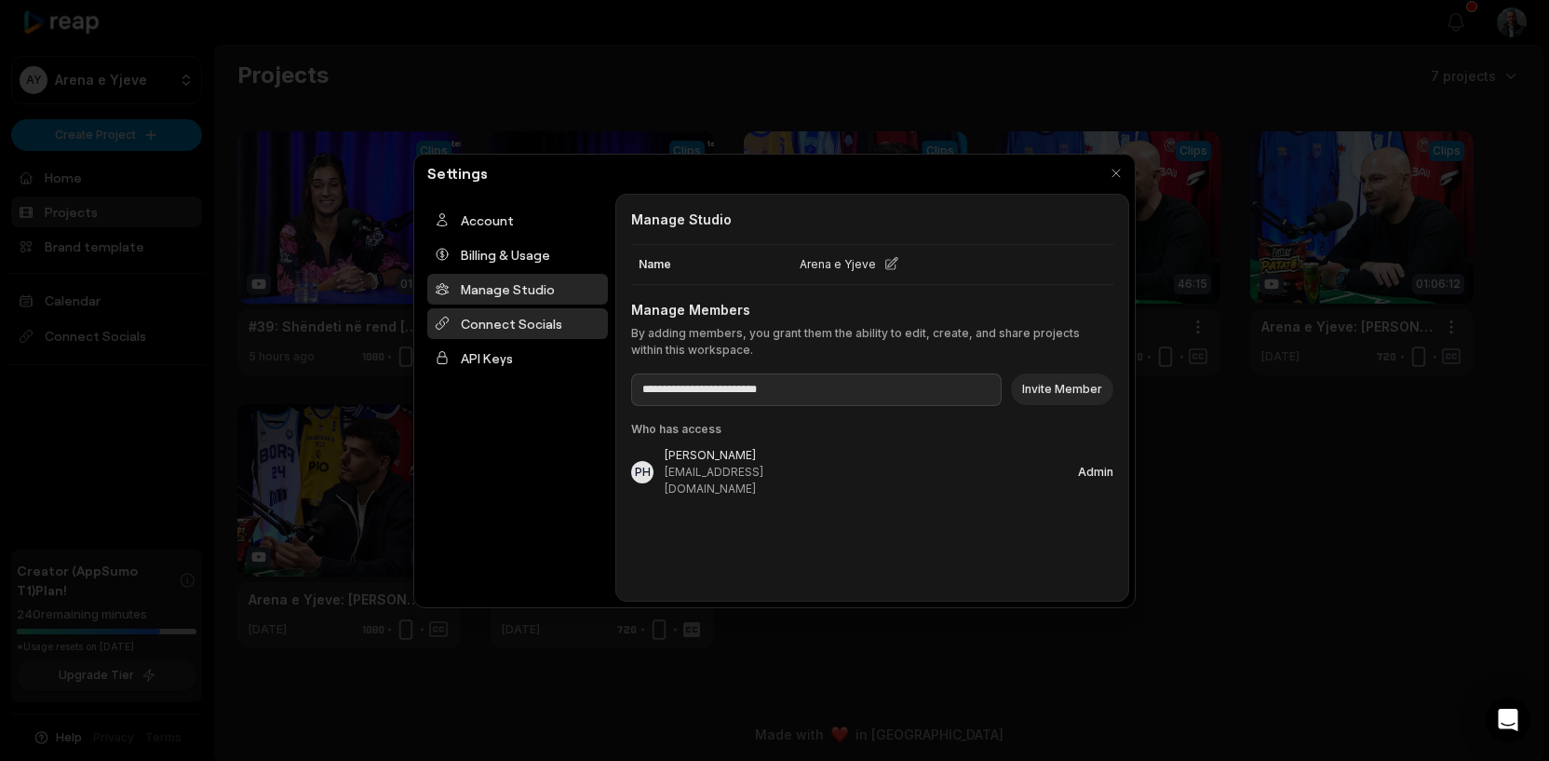
click at [497, 320] on div "Connect Socials" at bounding box center [517, 323] width 181 height 31
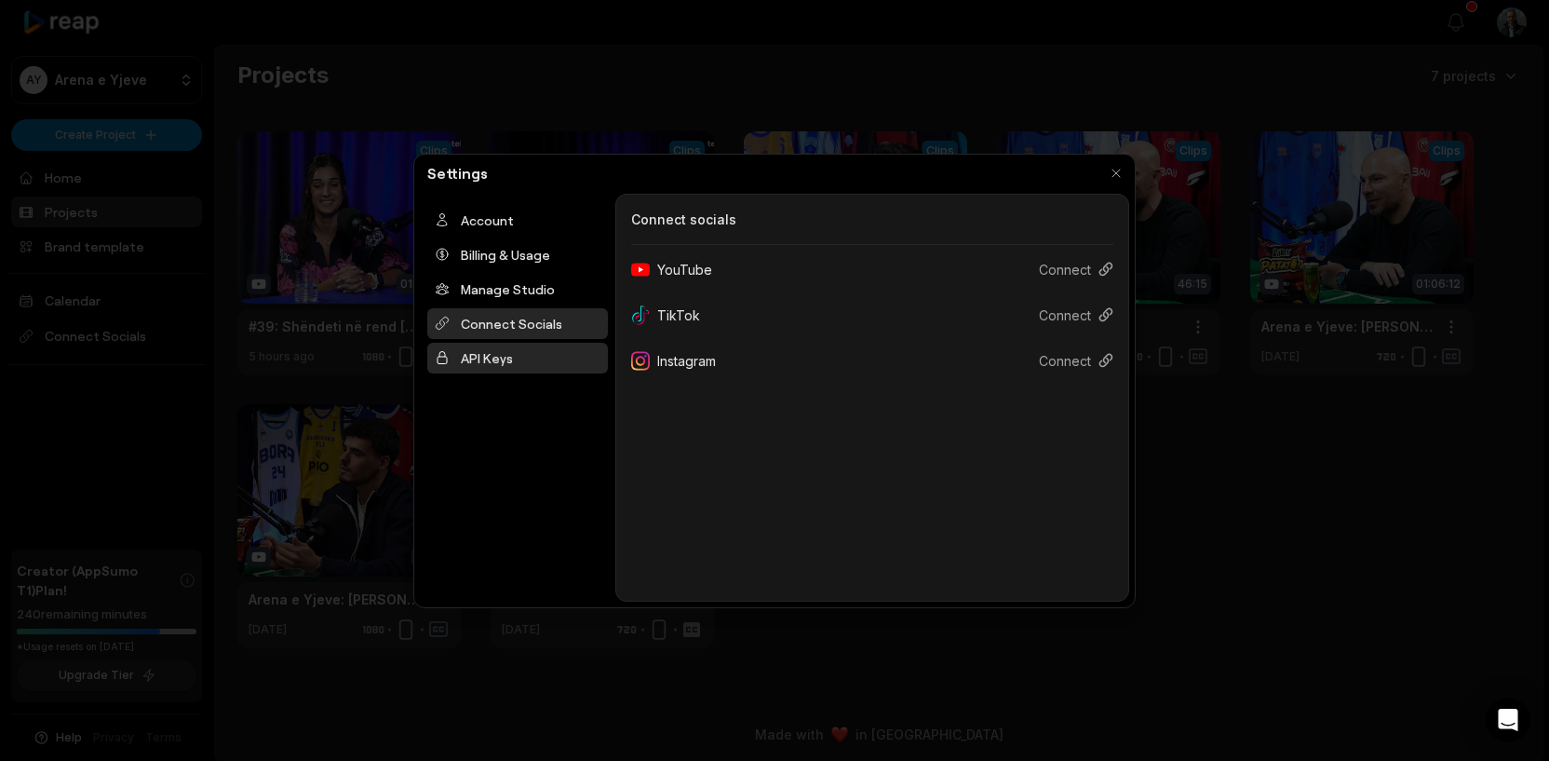
click at [487, 349] on div "API Keys" at bounding box center [517, 358] width 181 height 31
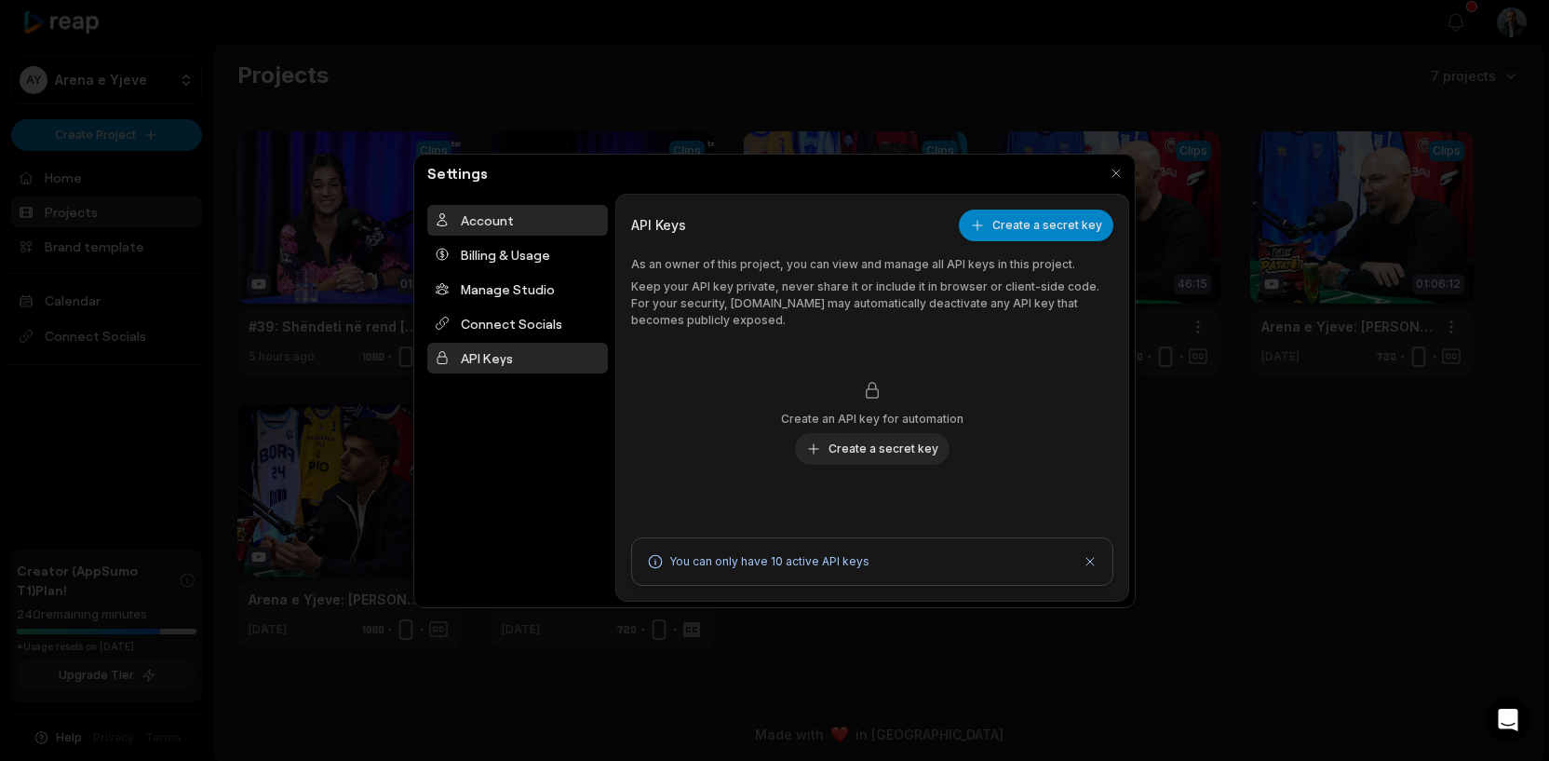
click at [486, 231] on div "Account" at bounding box center [517, 220] width 181 height 31
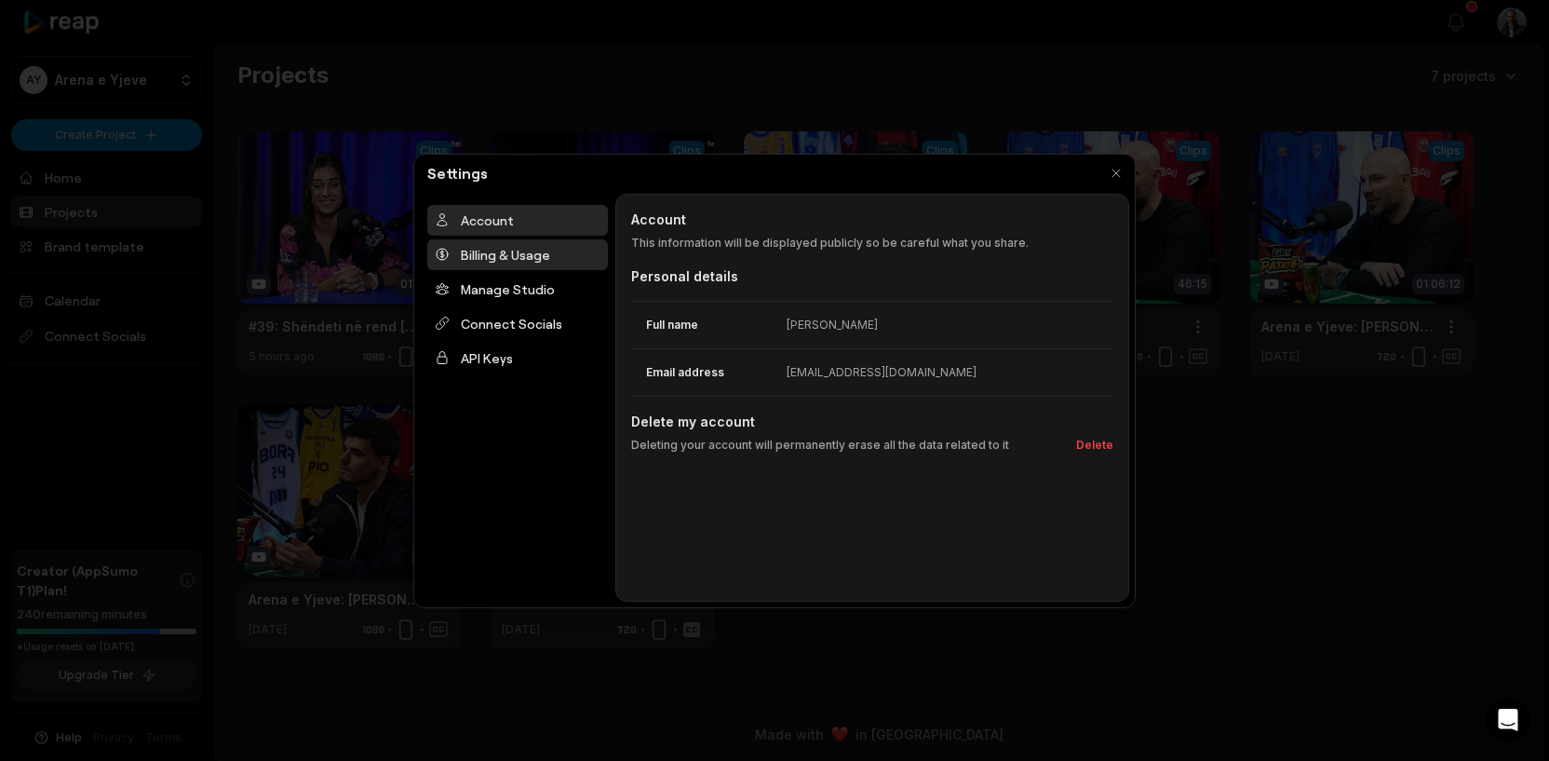
click at [491, 239] on div "Billing & Usage" at bounding box center [517, 254] width 181 height 31
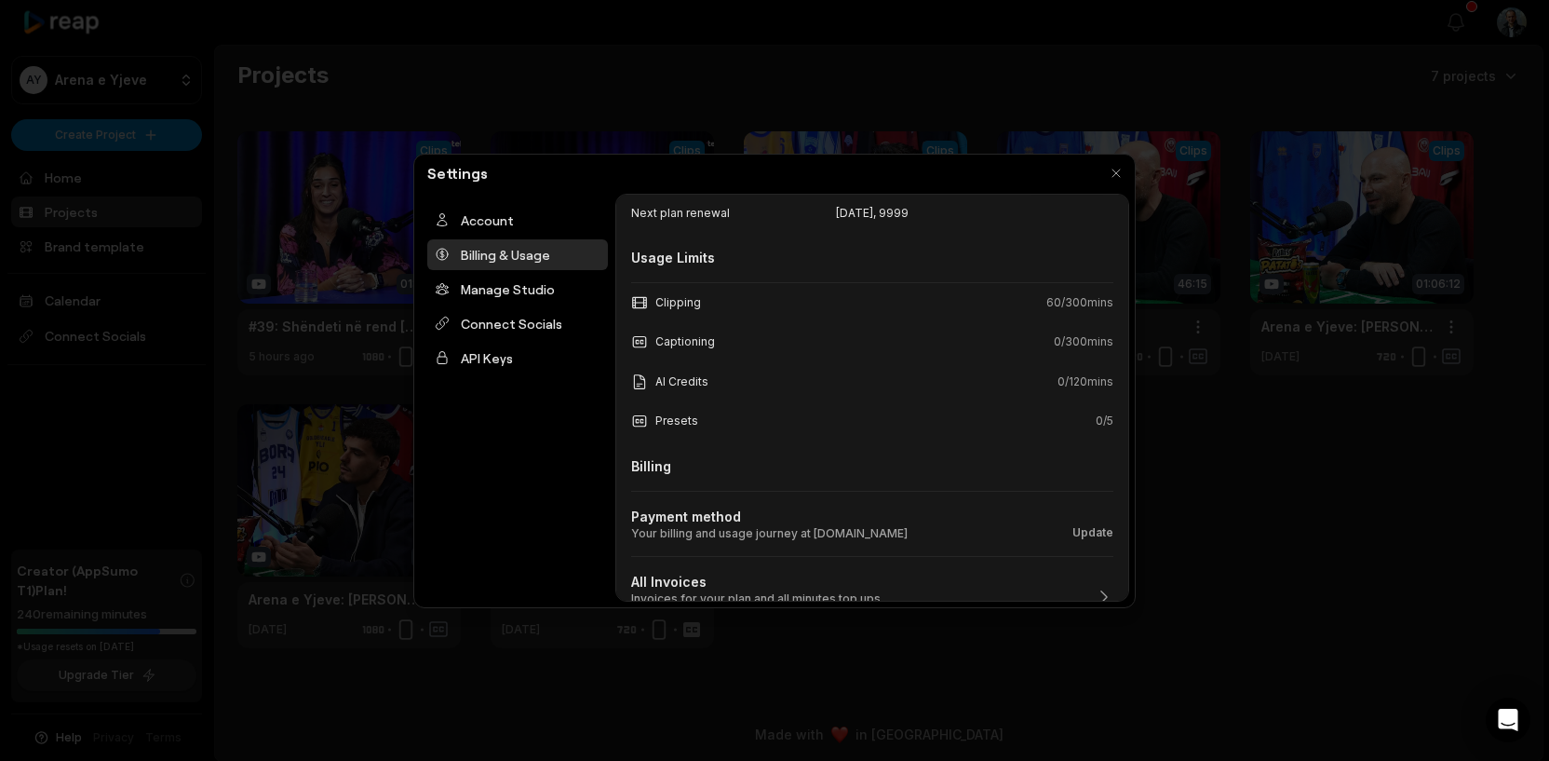
scroll to position [171, 0]
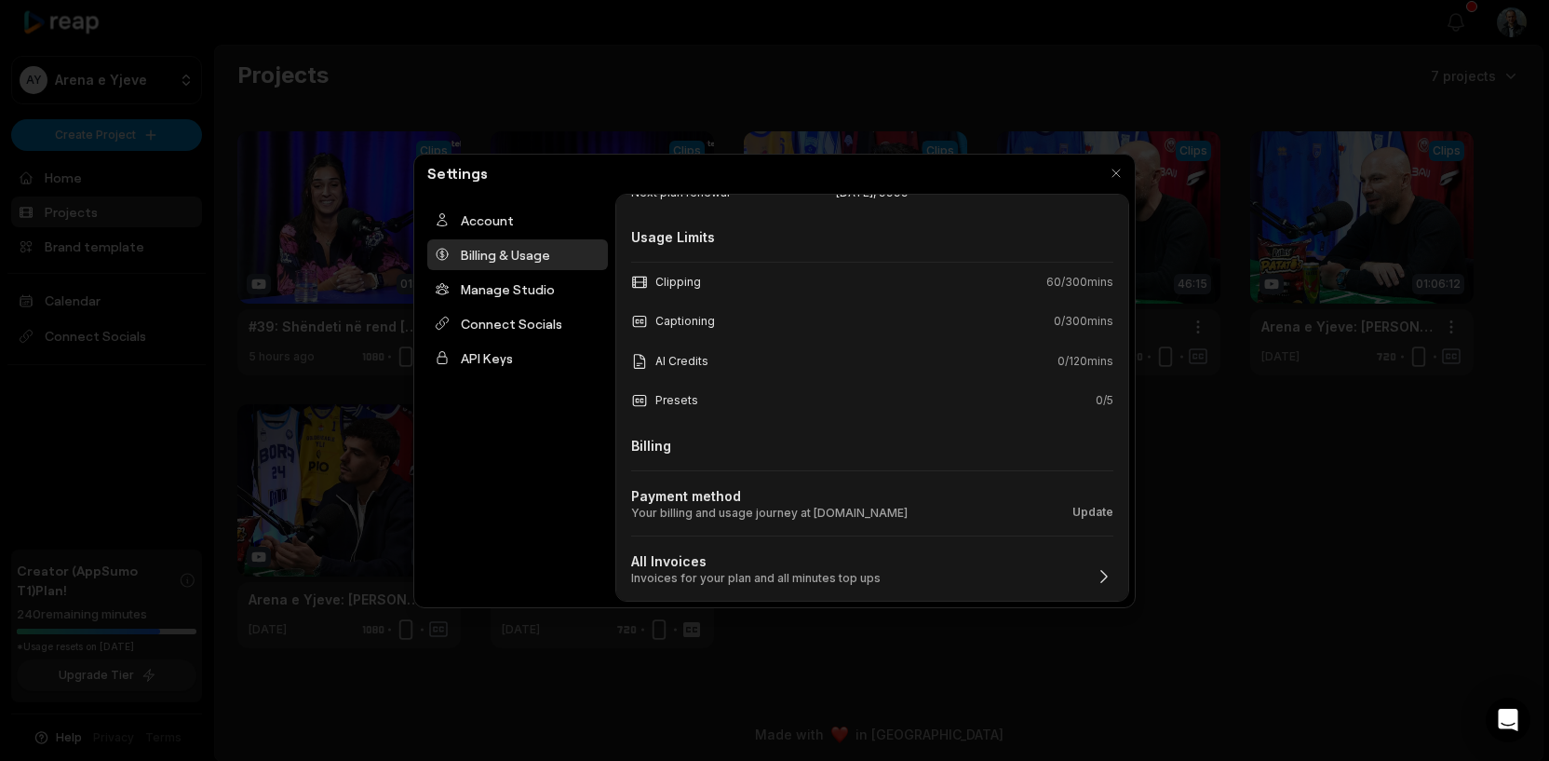
click at [1104, 574] on icon "button" at bounding box center [1105, 576] width 6 height 12
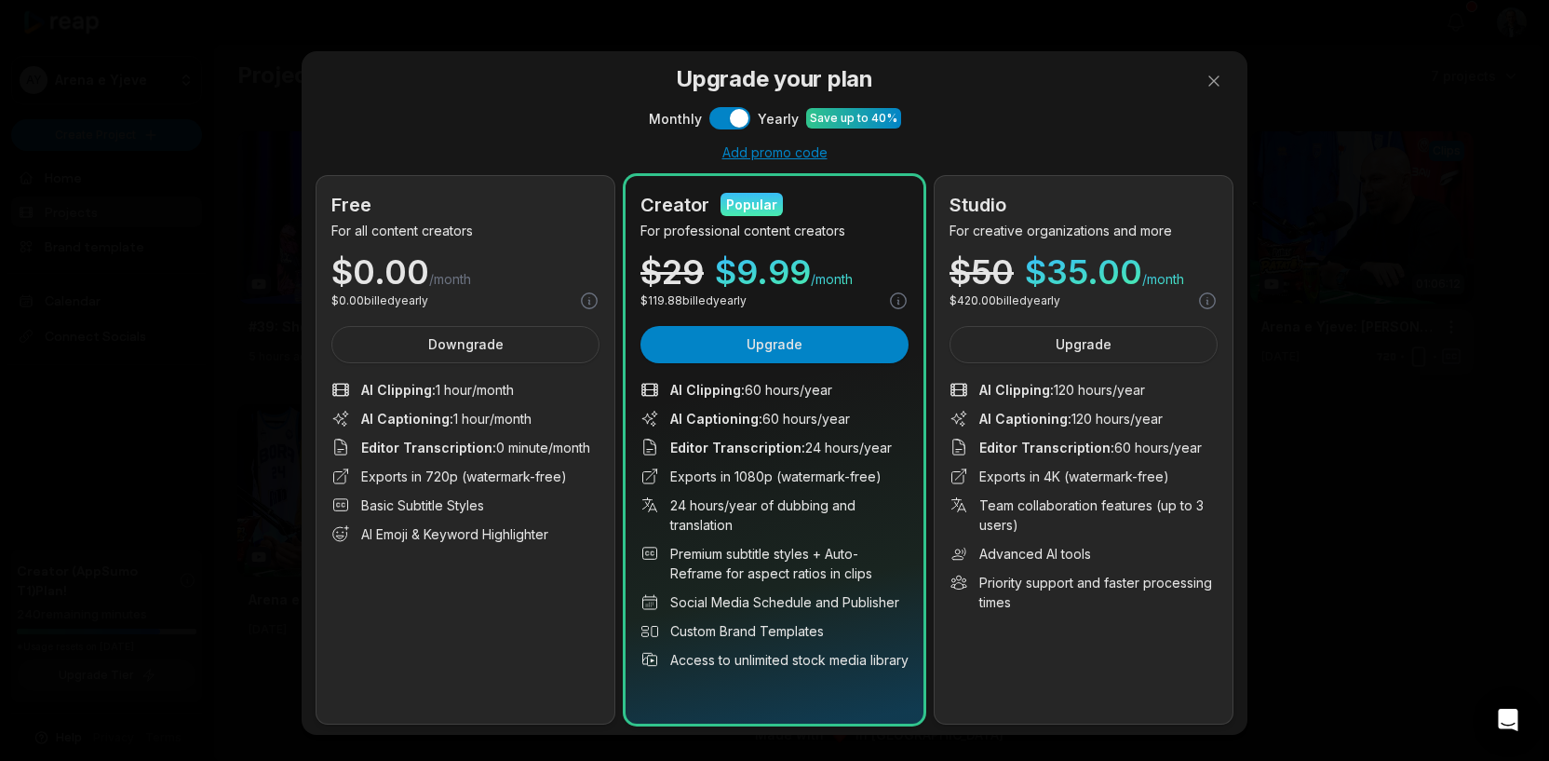
click at [1215, 65] on div at bounding box center [774, 380] width 1549 height 761
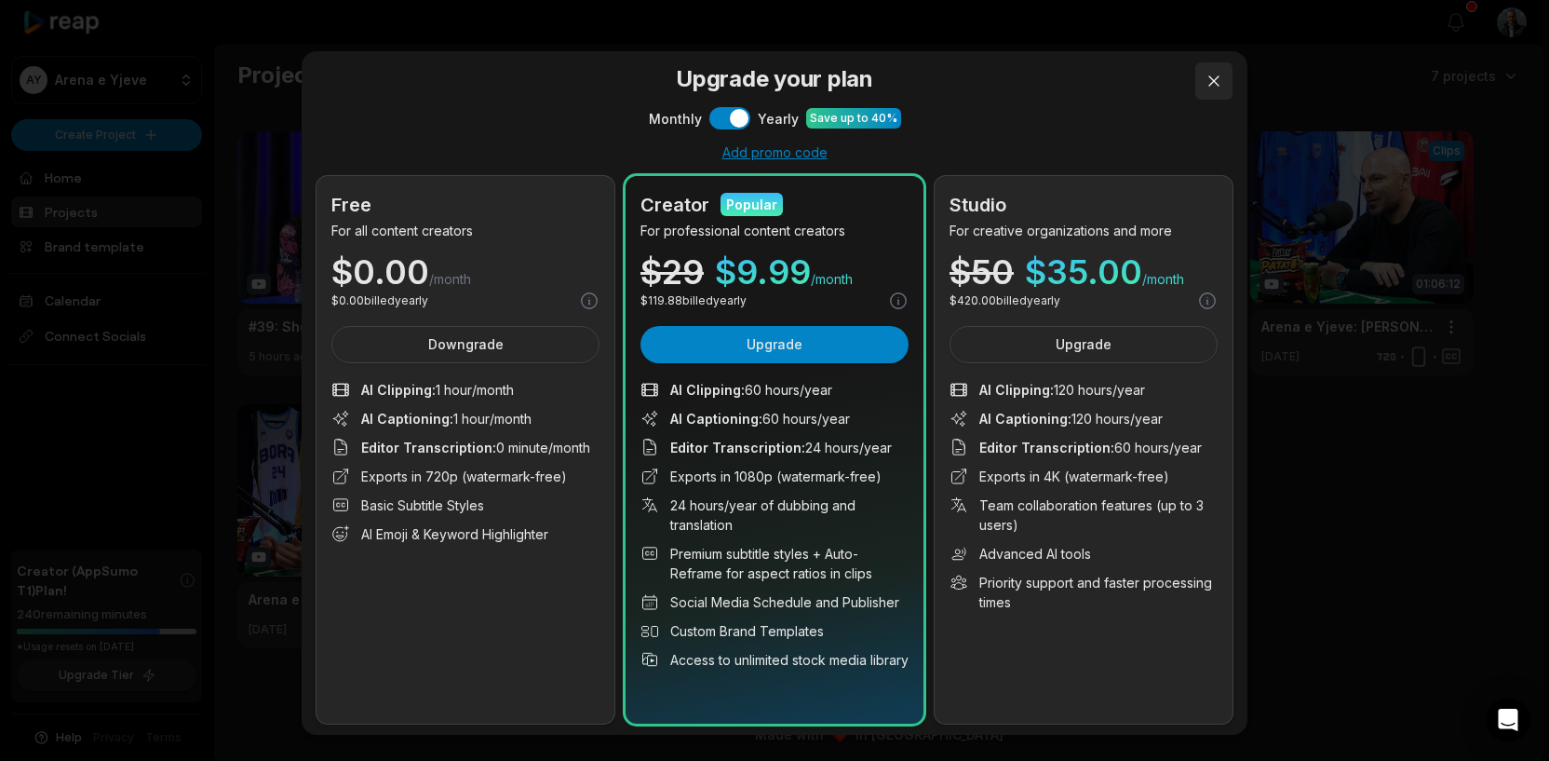
click at [1215, 73] on button at bounding box center [1214, 80] width 37 height 37
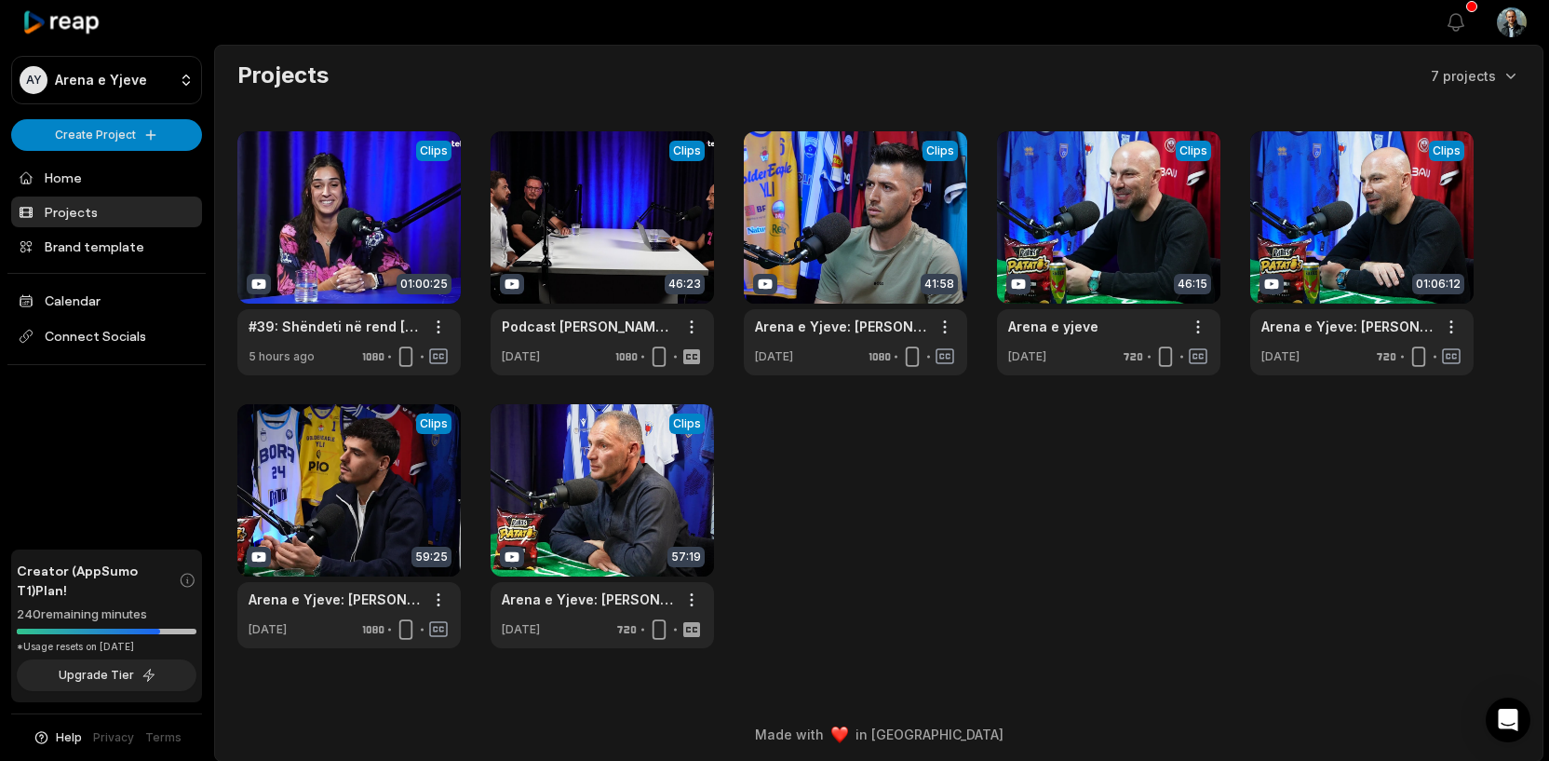
click at [1523, 25] on html "AY Arena e Yjeve Create Project Home Projects Brand template Calendar Connect S…" at bounding box center [774, 380] width 1549 height 761
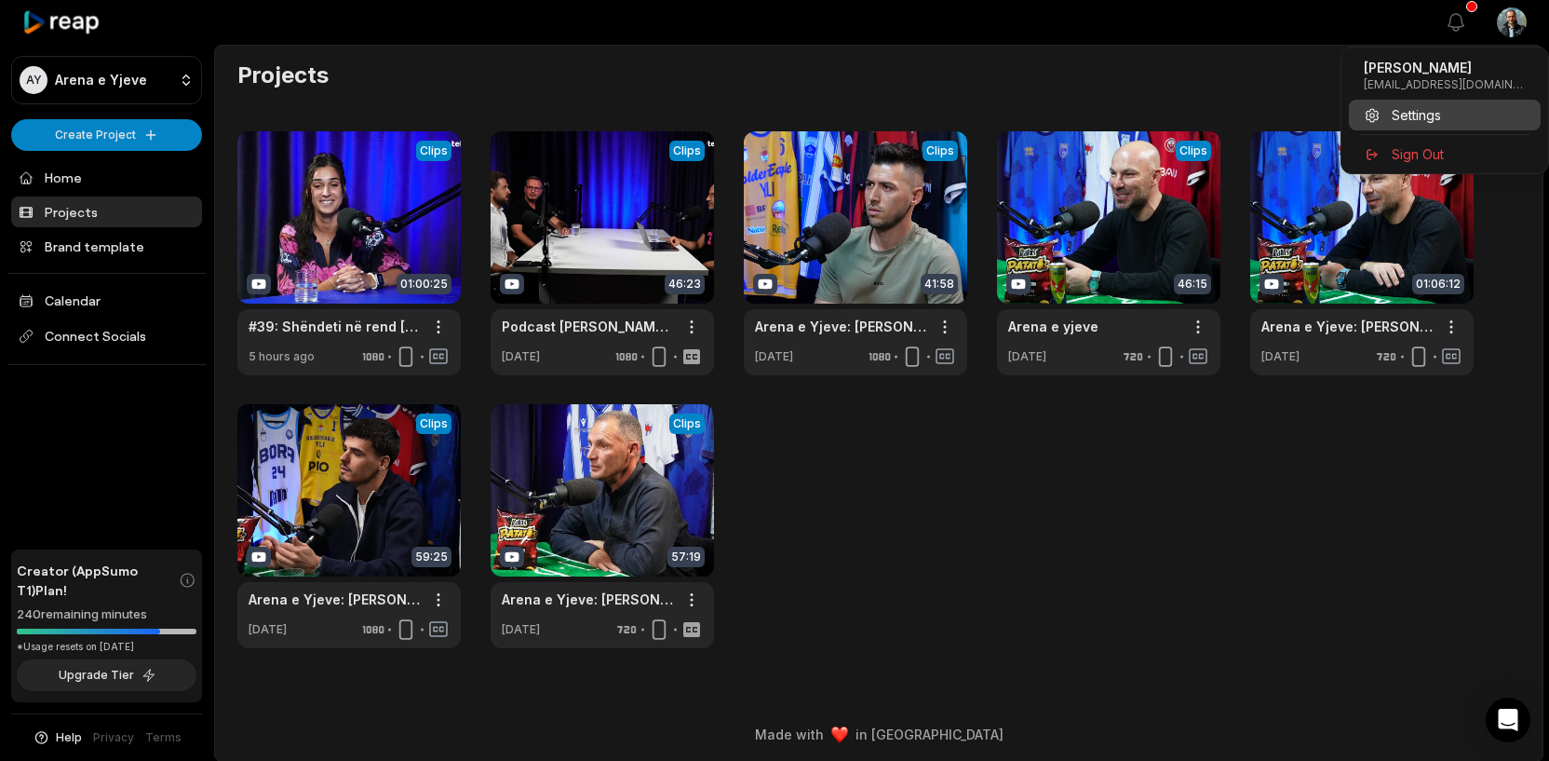
click at [1419, 115] on span "Settings" at bounding box center [1416, 115] width 49 height 20
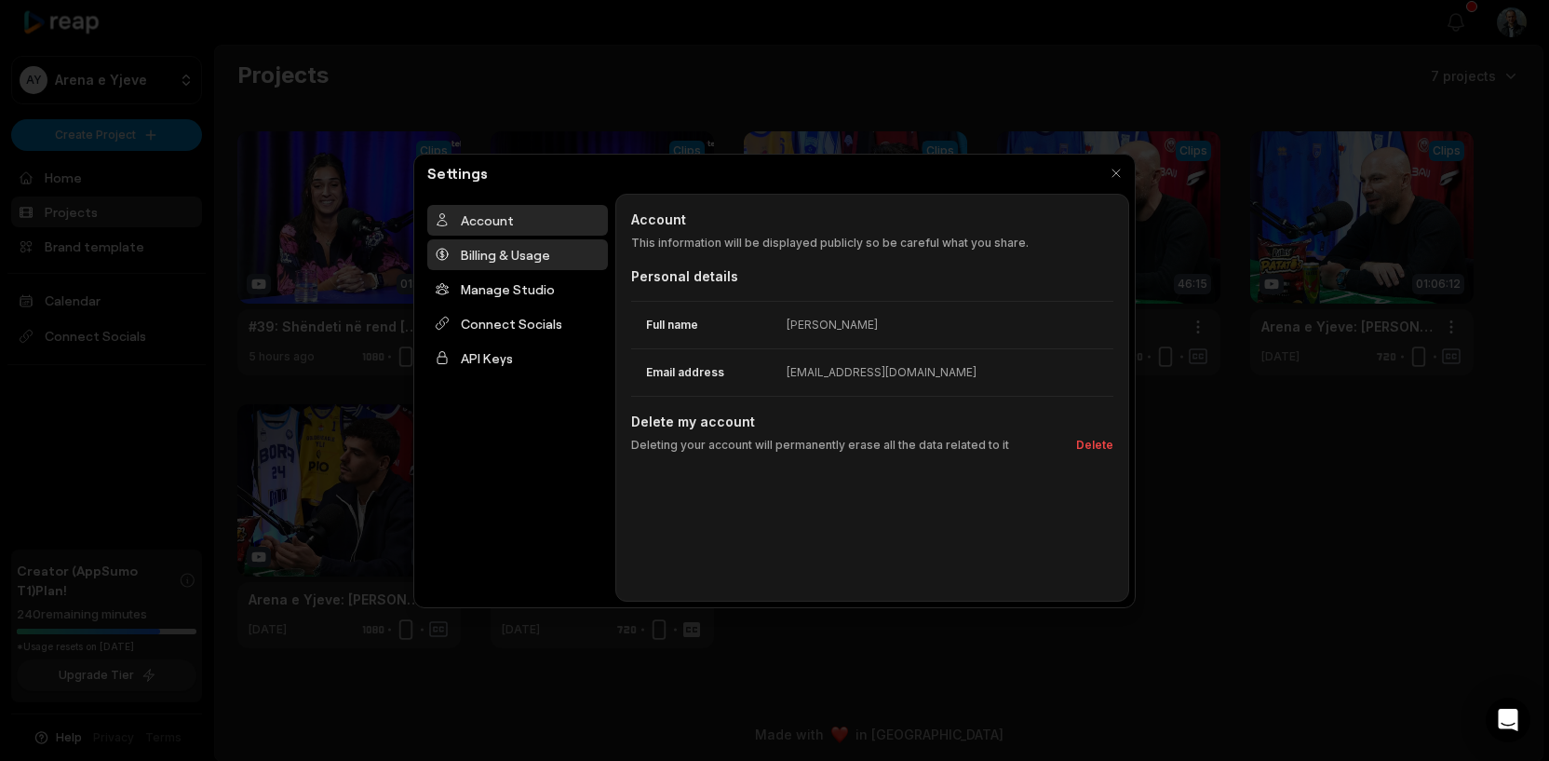
click at [511, 255] on div "Billing & Usage" at bounding box center [517, 254] width 181 height 31
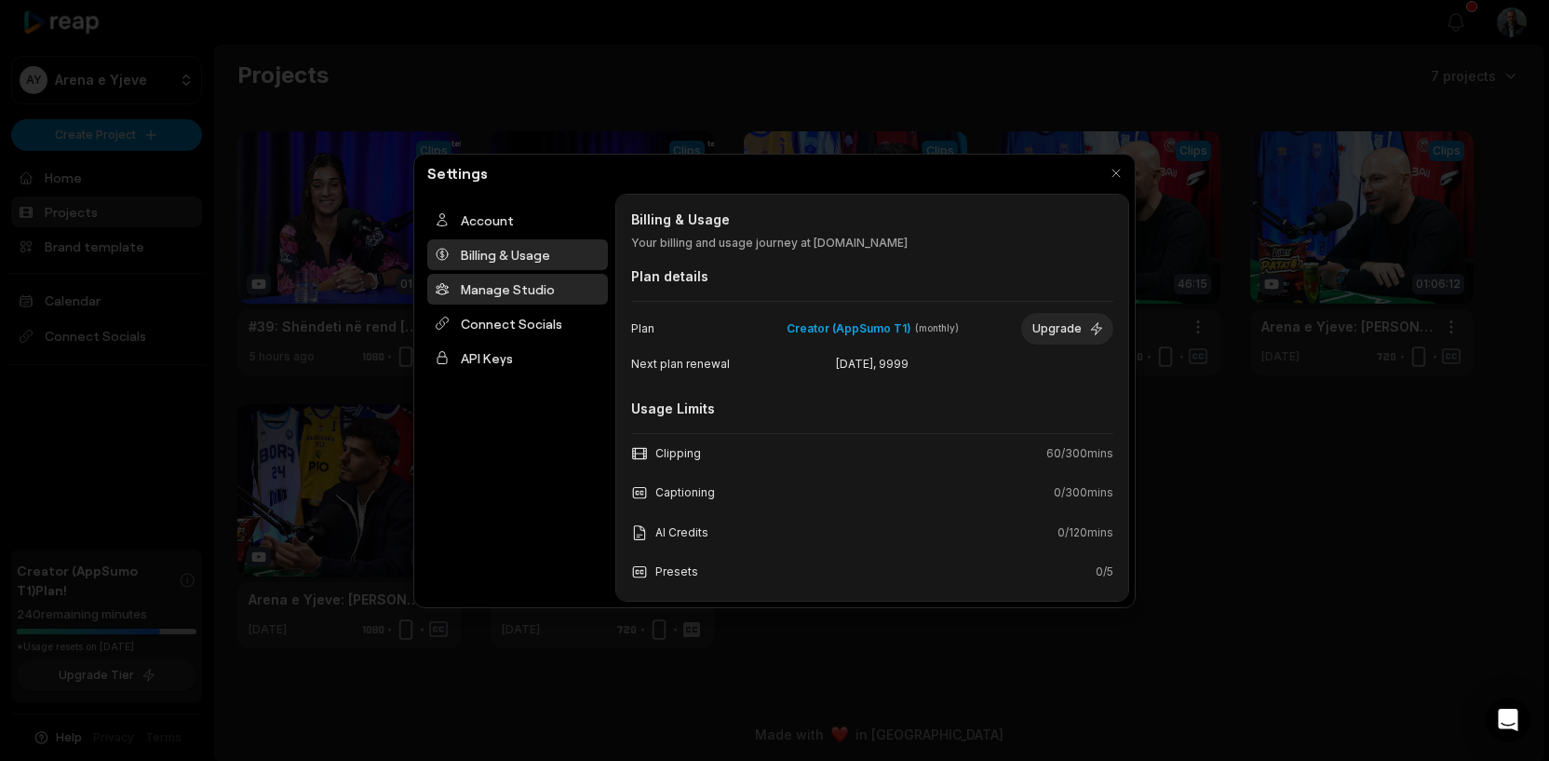
click at [511, 296] on div "Manage Studio" at bounding box center [517, 289] width 181 height 31
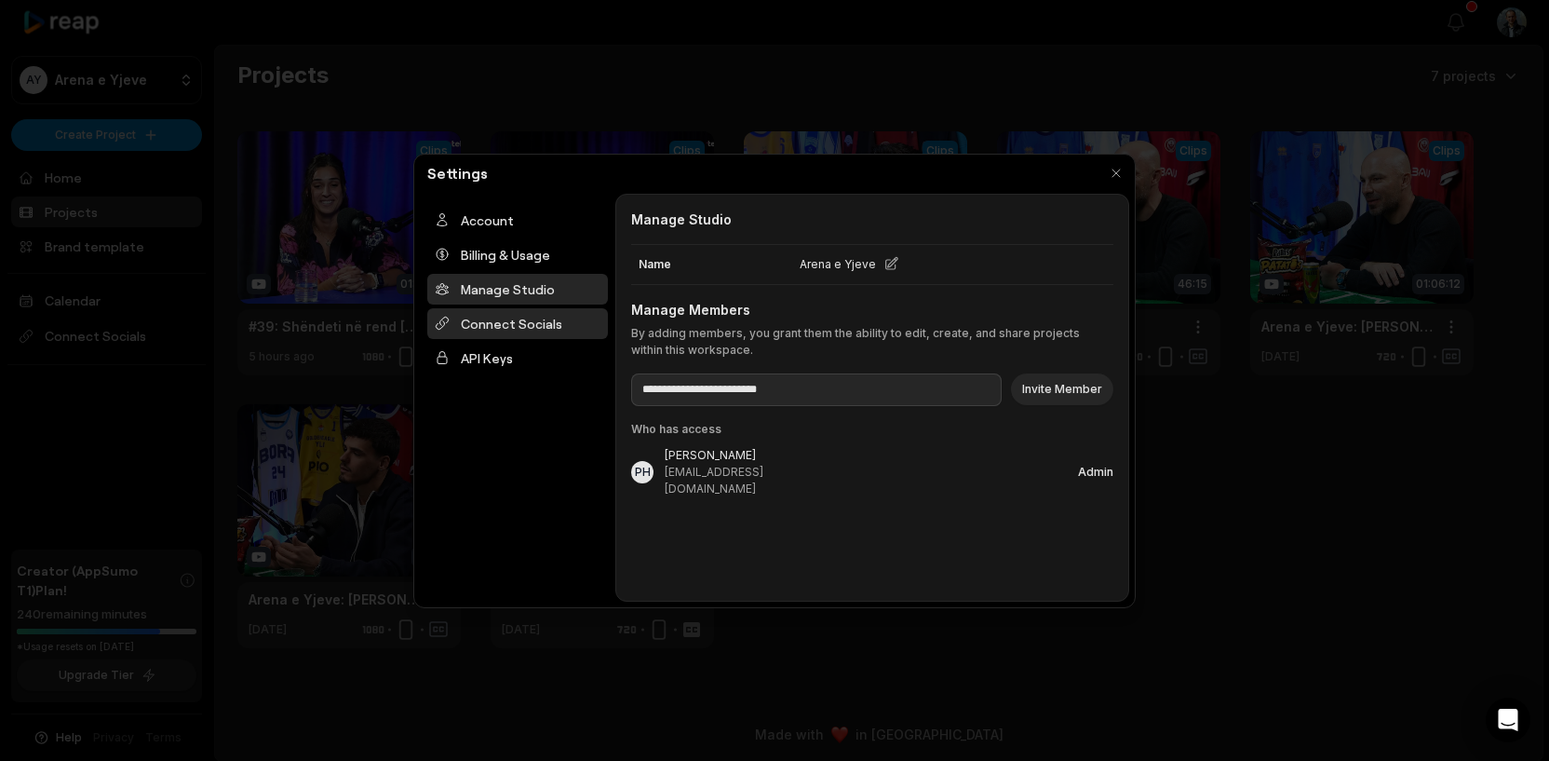
click at [498, 331] on div "Connect Socials" at bounding box center [517, 323] width 181 height 31
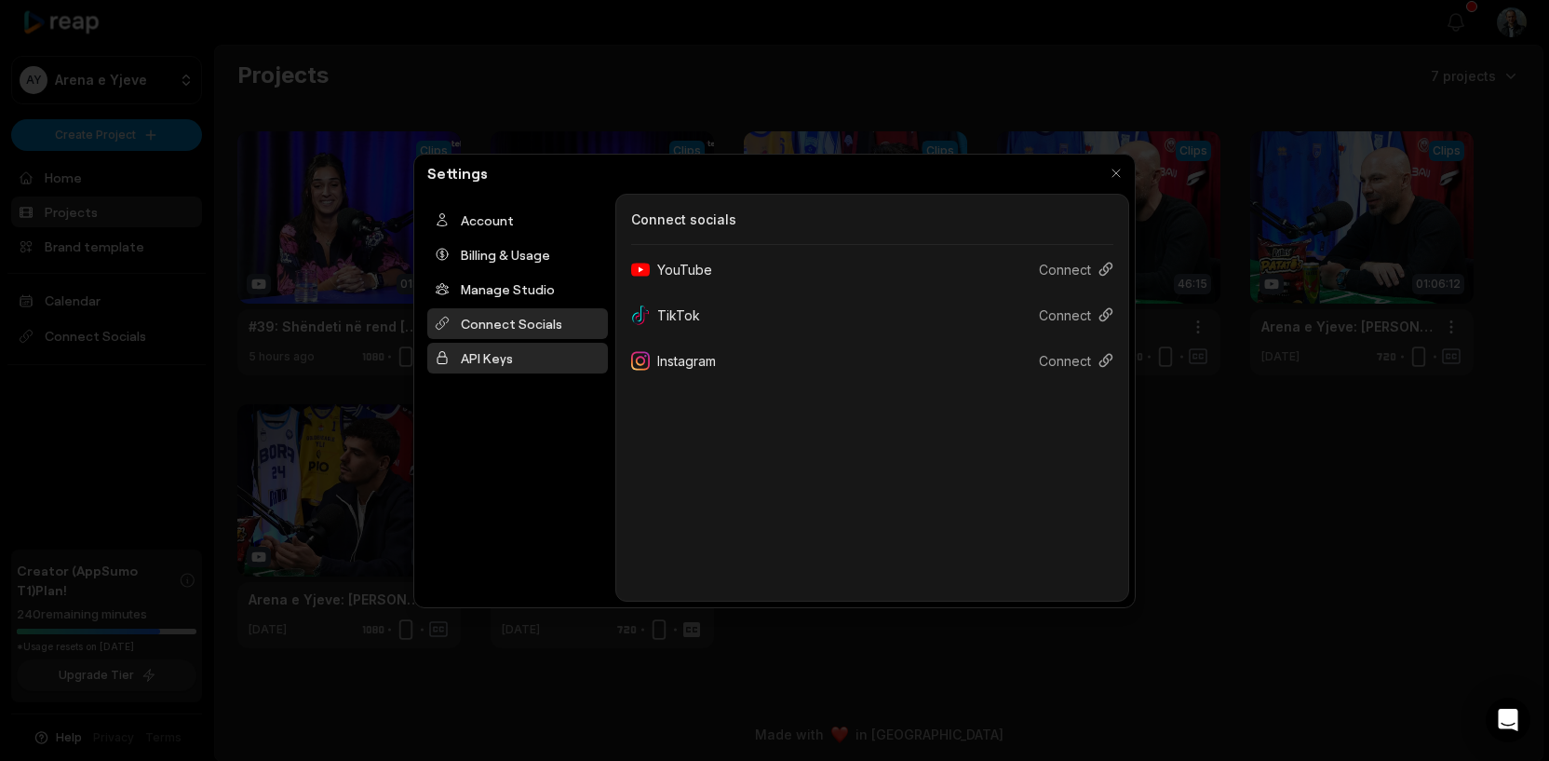
click at [475, 364] on div "API Keys" at bounding box center [517, 358] width 181 height 31
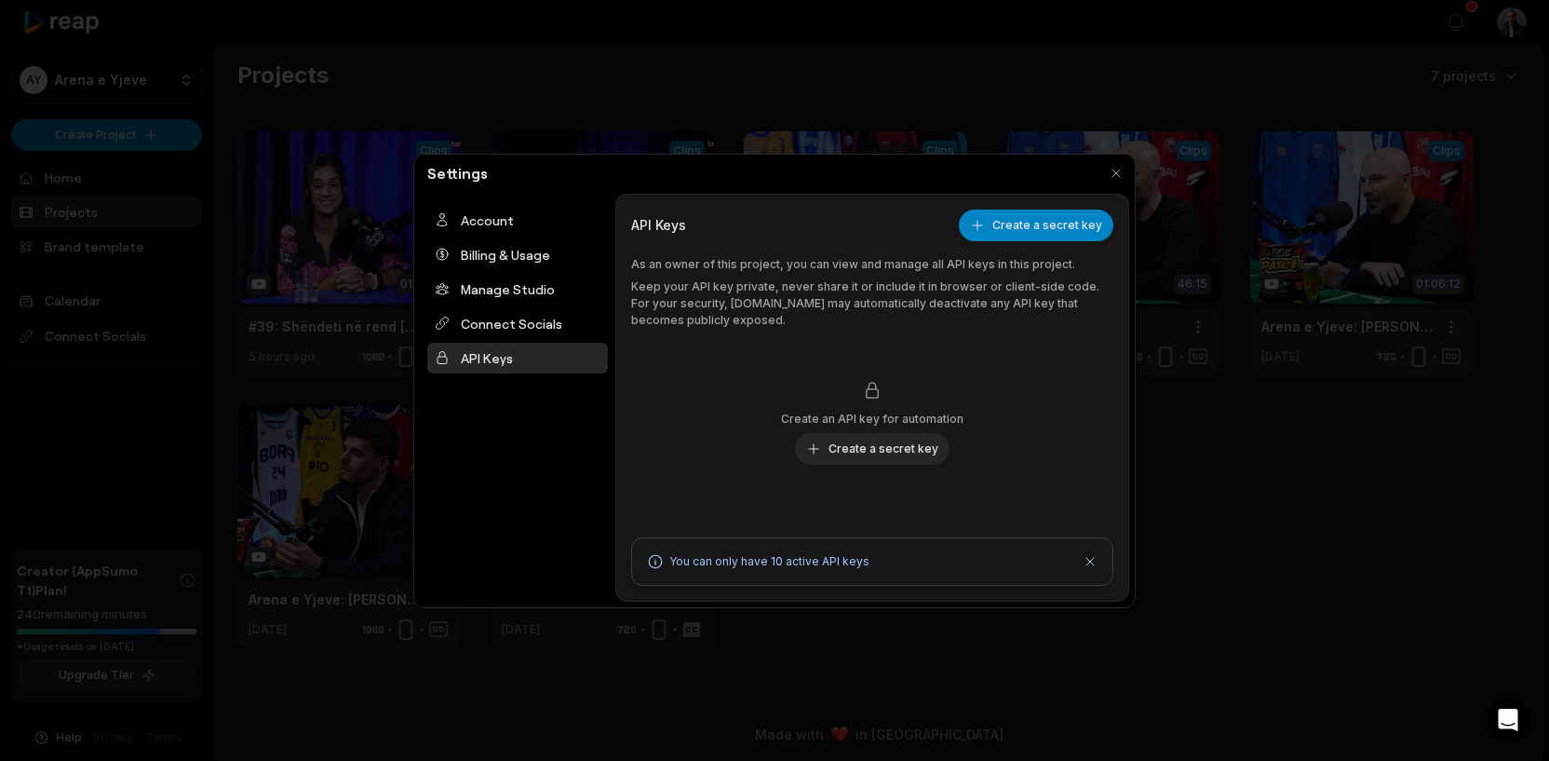
click at [843, 277] on div "As an owner of this project, you can view and manage all API keys in this proje…" at bounding box center [872, 292] width 482 height 73
click at [920, 313] on p "Keep your API key private, never share it or include it in browser or client-si…" at bounding box center [872, 303] width 482 height 50
click at [503, 309] on div "Connect Socials" at bounding box center [517, 323] width 181 height 31
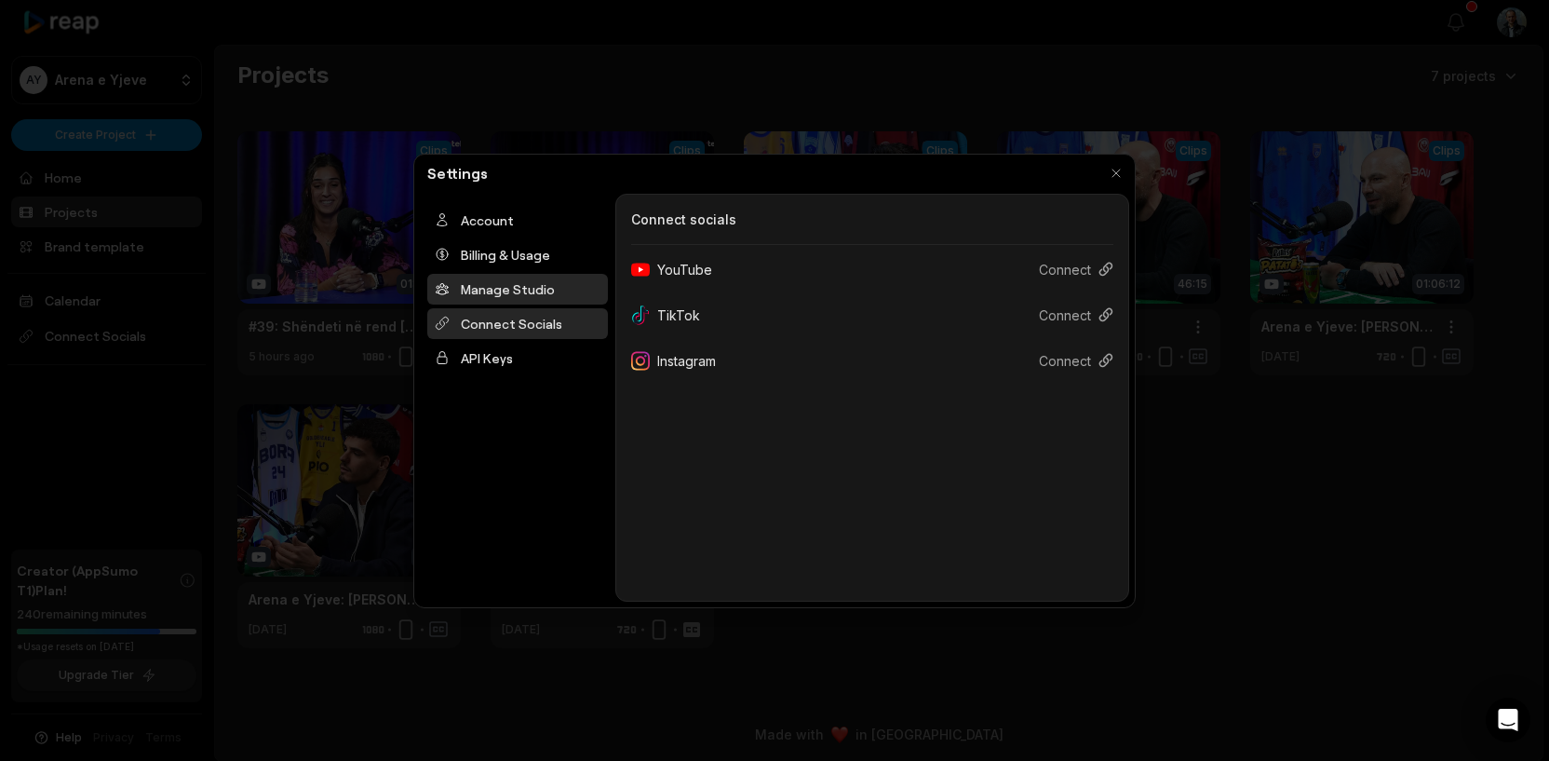
click at [502, 294] on div "Manage Studio" at bounding box center [517, 289] width 181 height 31
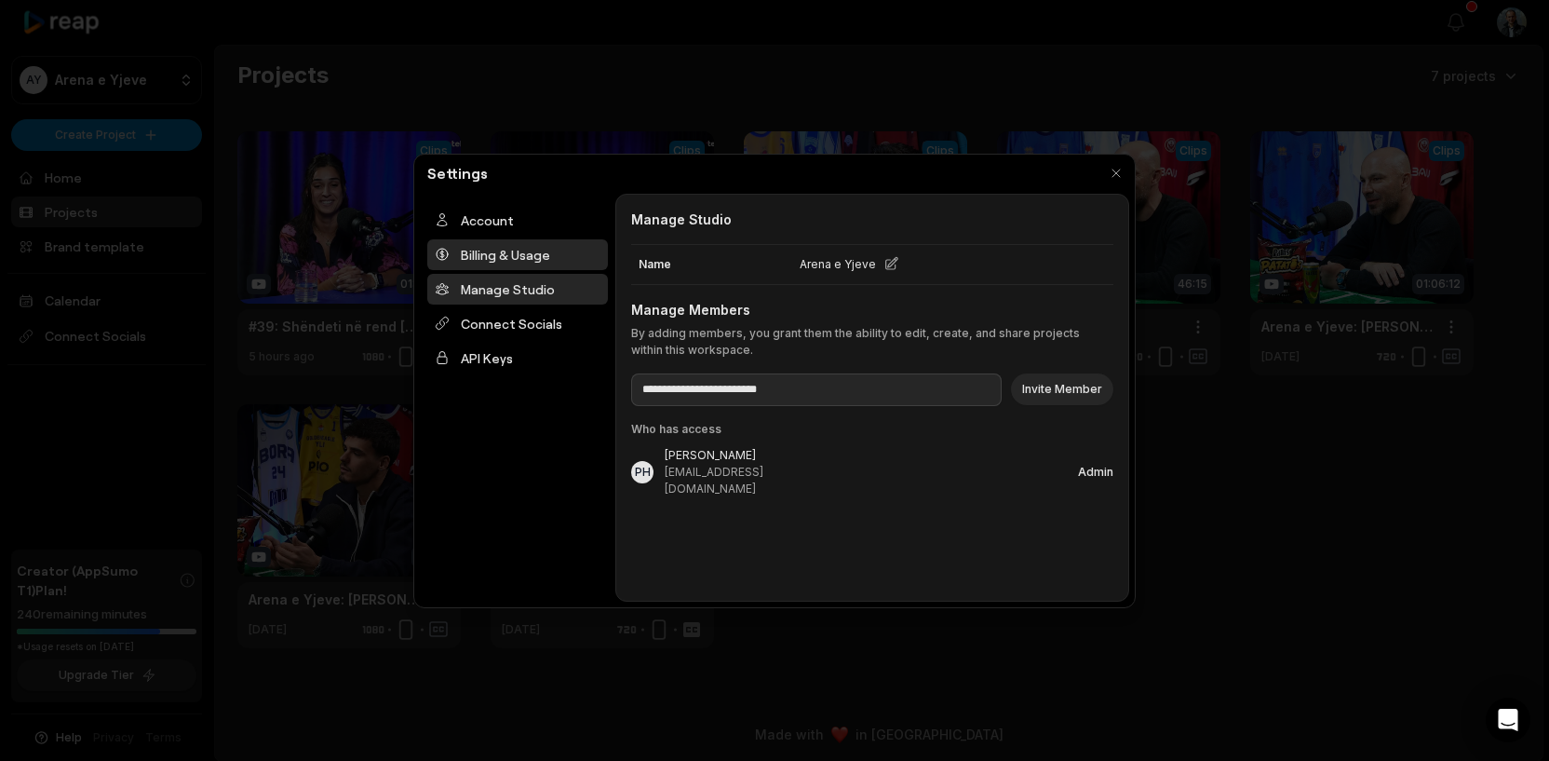
click at [499, 263] on div "Billing & Usage" at bounding box center [517, 254] width 181 height 31
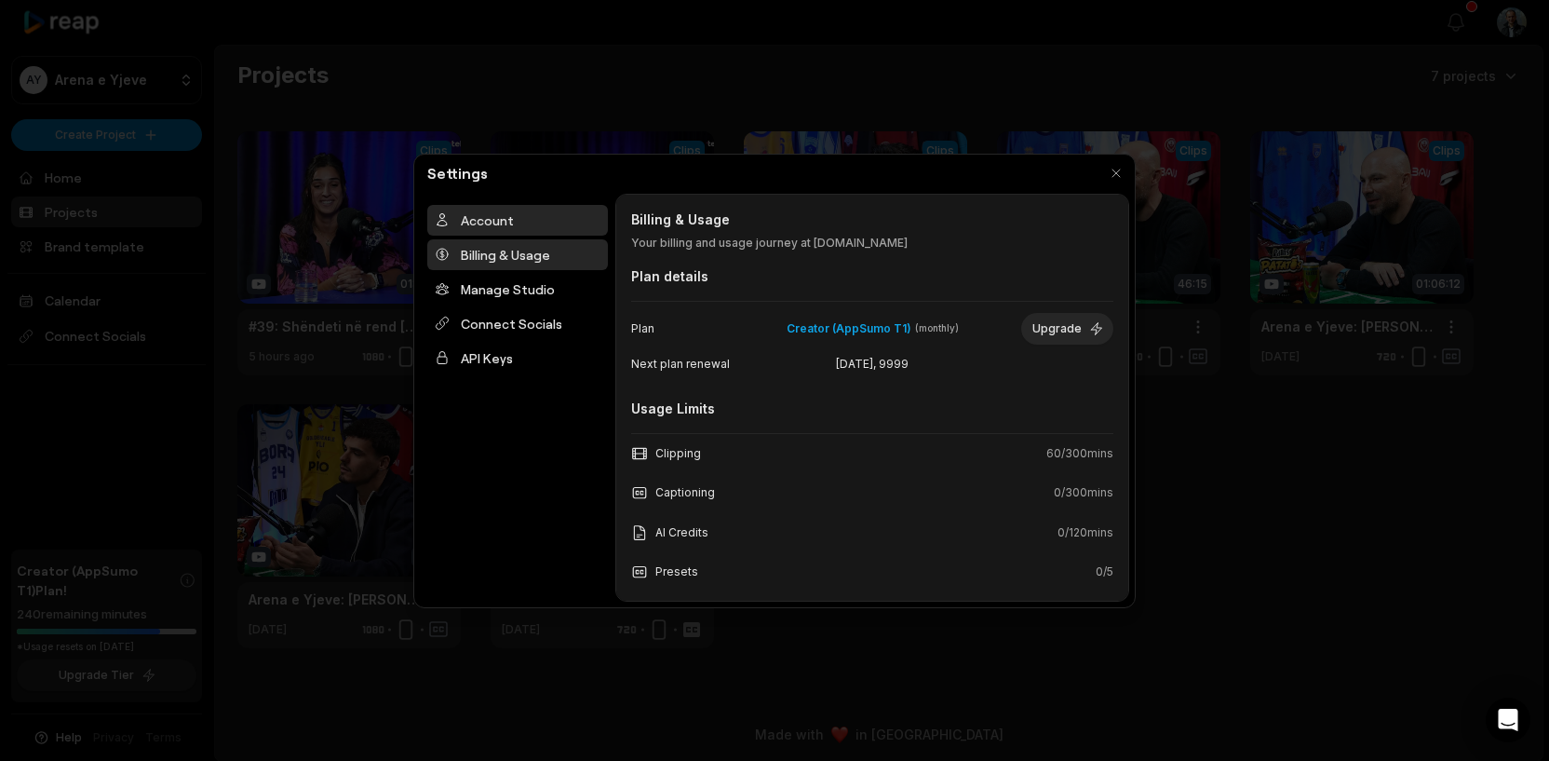
click at [495, 229] on div "Account" at bounding box center [517, 220] width 181 height 31
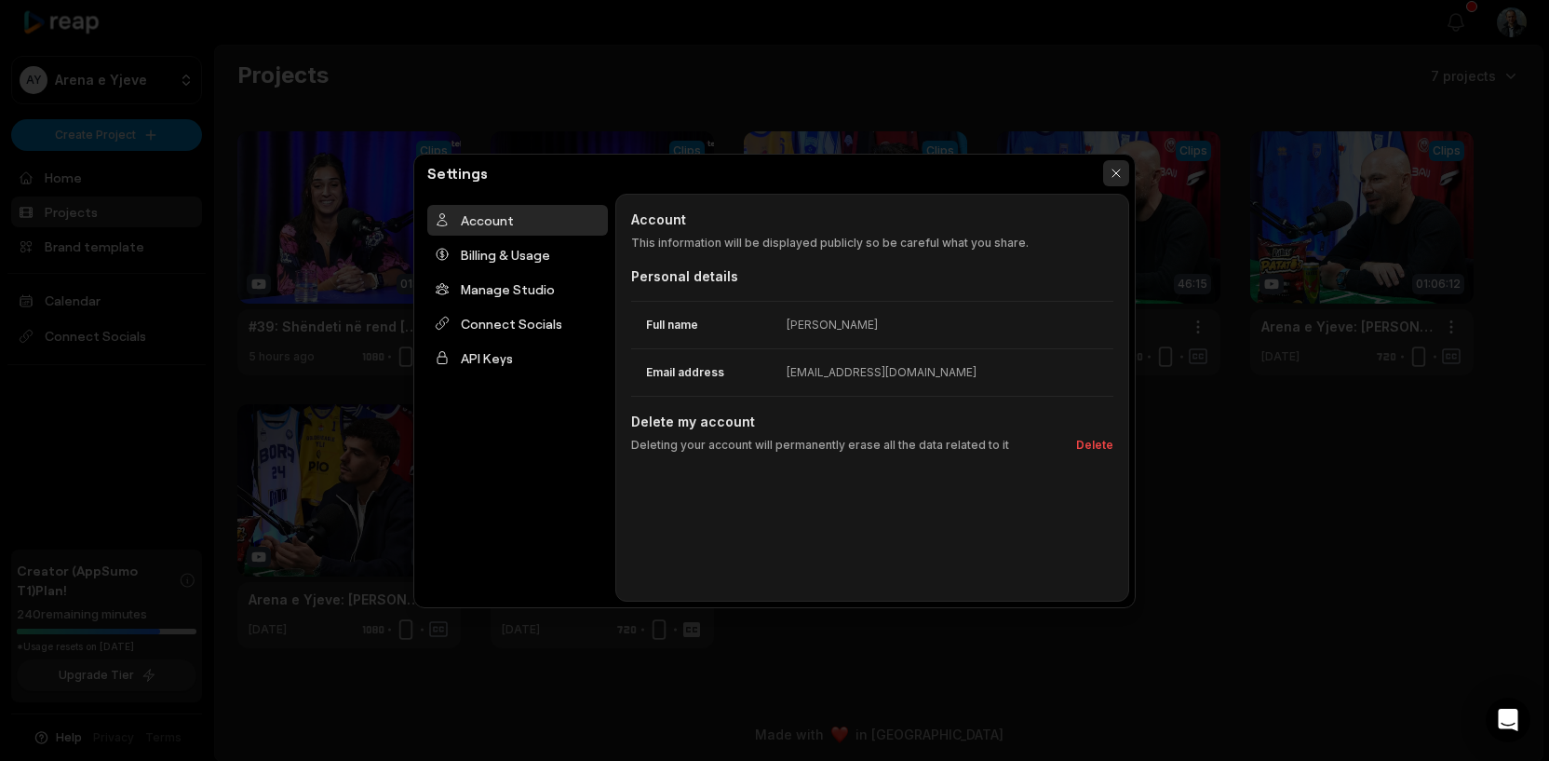
click at [1116, 175] on button "button" at bounding box center [1116, 173] width 26 height 26
